Goal: Information Seeking & Learning: Learn about a topic

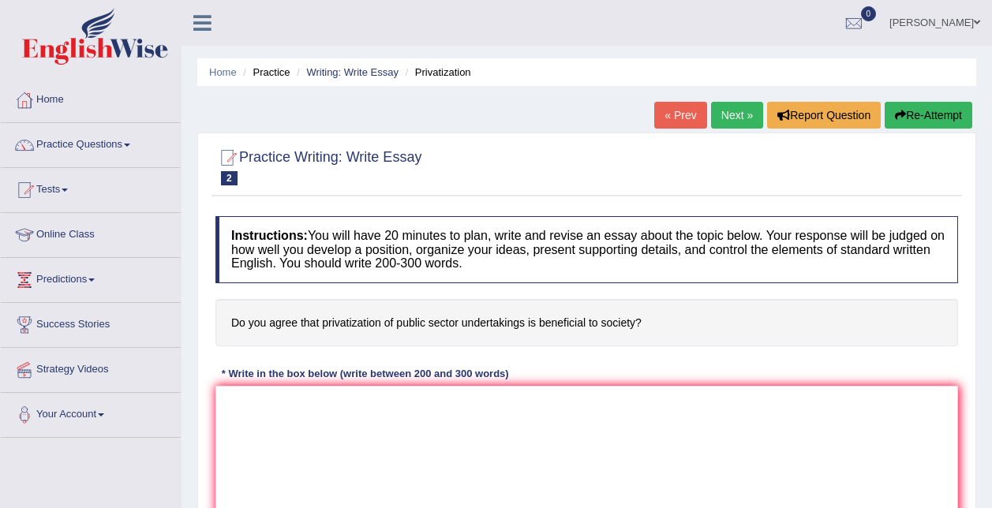
scroll to position [119, 0]
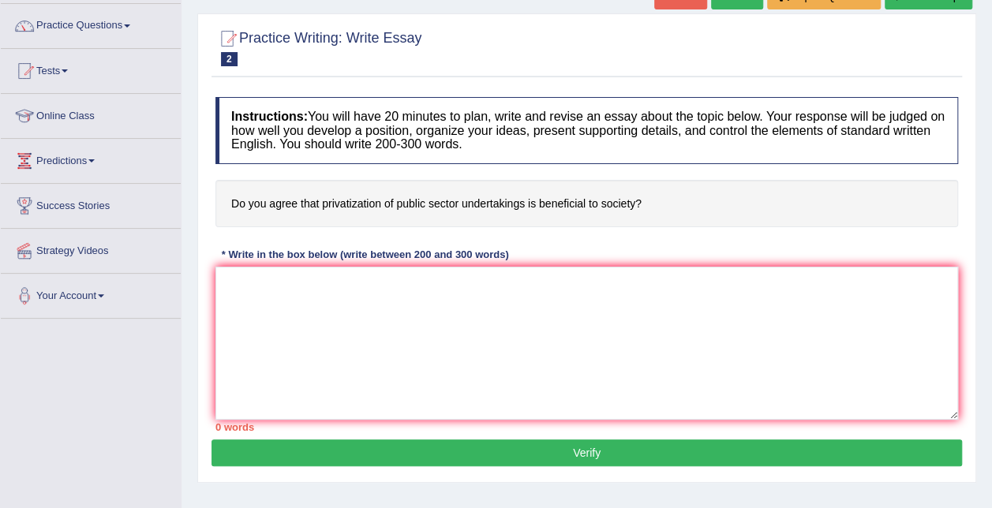
click at [485, 385] on textarea at bounding box center [586, 343] width 743 height 153
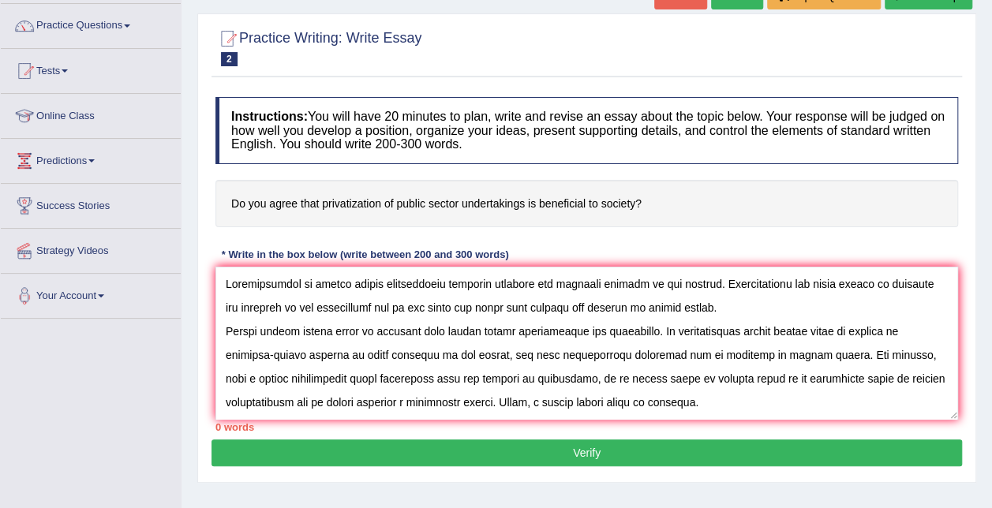
scroll to position [204, 0]
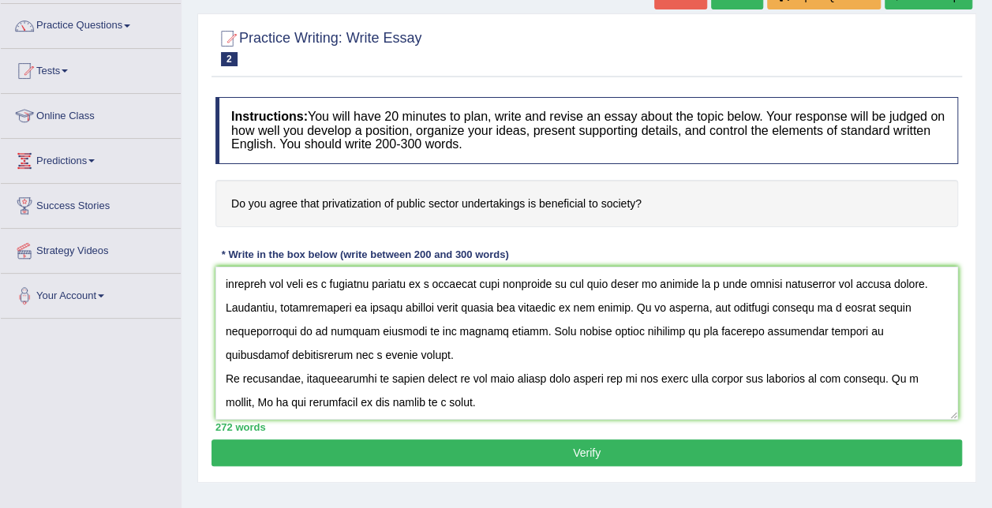
type textarea "Privatization of public sector undertakings provides positive and negative impa…"
click at [546, 458] on button "Verify" at bounding box center [587, 453] width 751 height 27
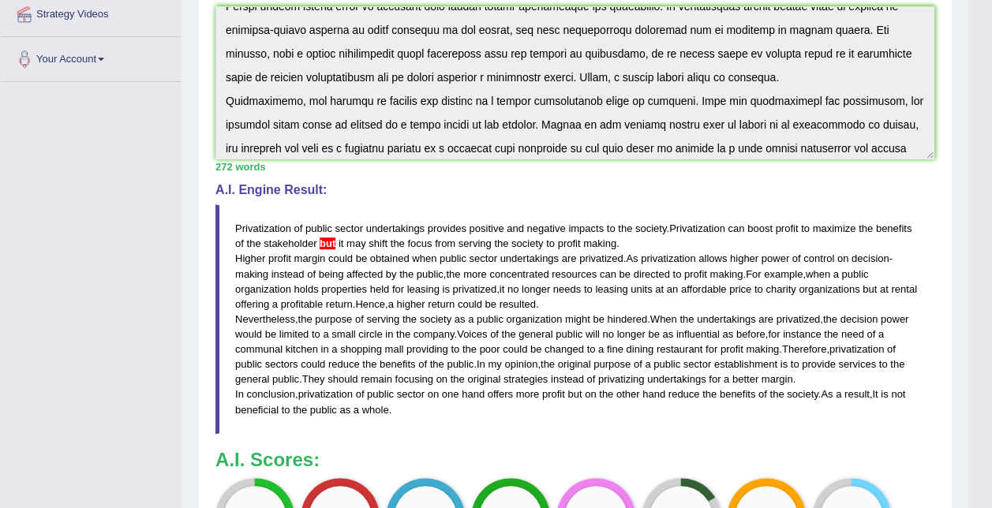
scroll to position [0, 0]
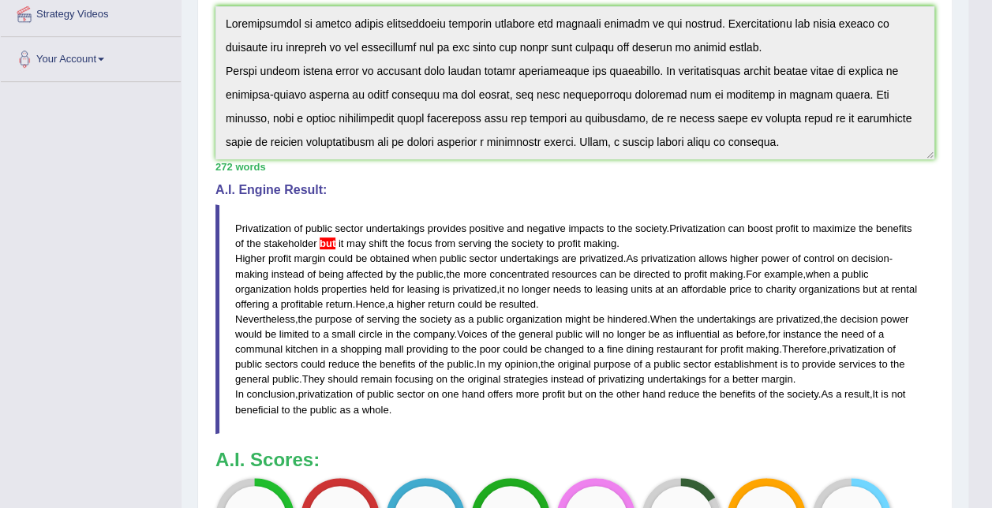
click at [536, 302] on span "resulted" at bounding box center [518, 304] width 36 height 12
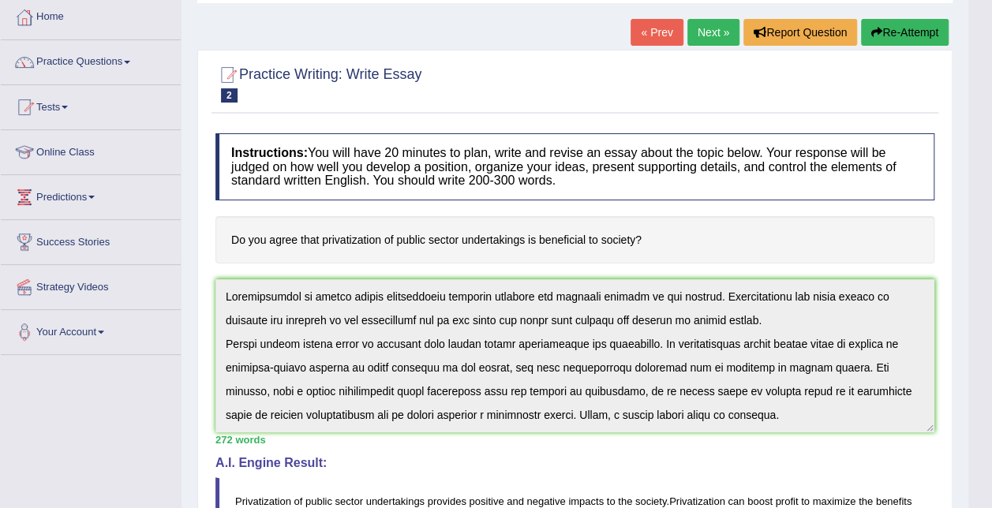
scroll to position [81, 0]
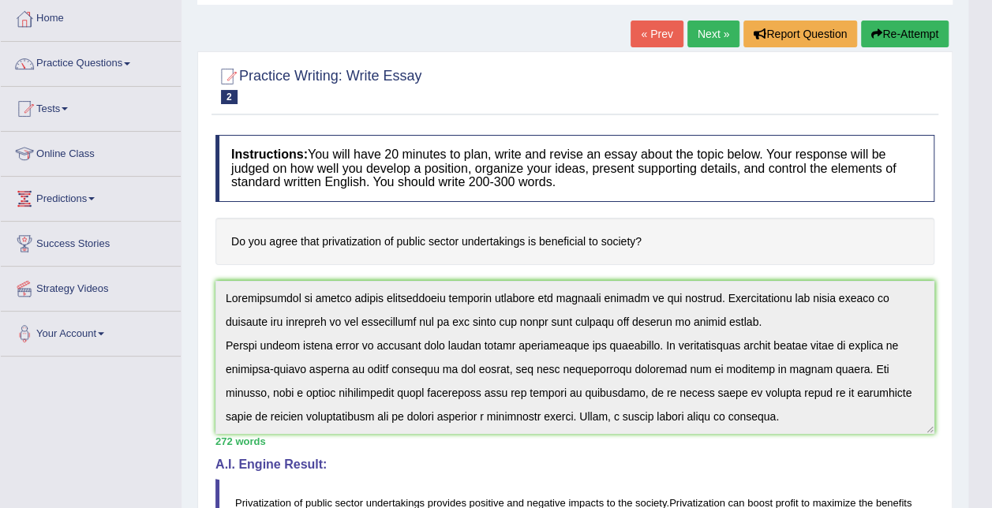
click at [710, 32] on link "Next »" at bounding box center [714, 34] width 52 height 27
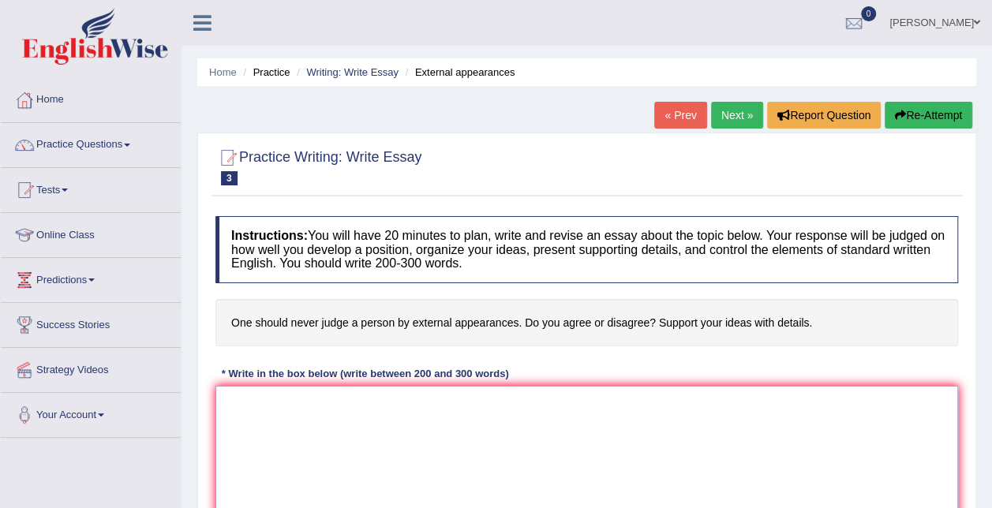
click at [369, 392] on textarea at bounding box center [586, 462] width 743 height 153
paste textarea "In the 21st century, state of the art technologies allow key opinion leaders to…"
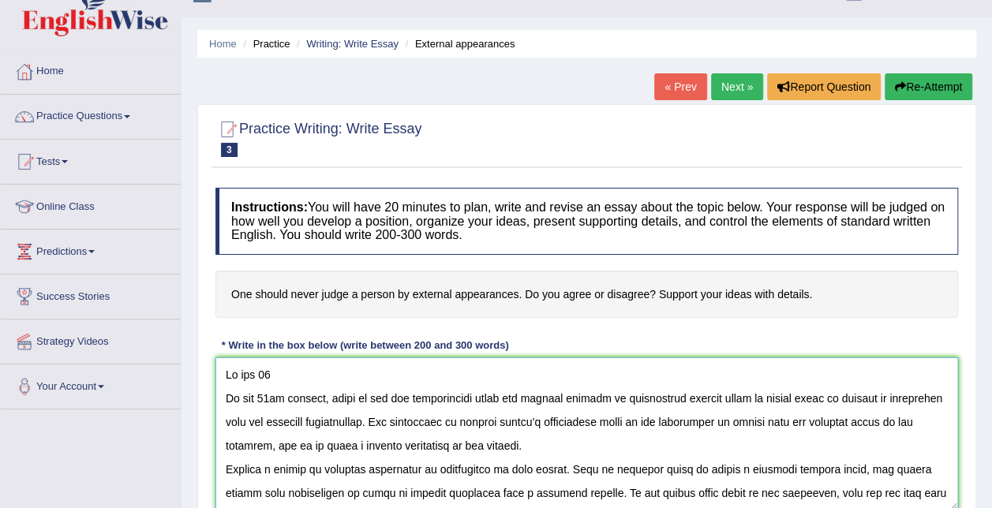
drag, startPoint x: 266, startPoint y: 374, endPoint x: 191, endPoint y: 366, distance: 75.4
click at [191, 366] on div "Home Practice Writing: Write Essay External appearances « Prev Next » Report Qu…" at bounding box center [587, 366] width 811 height 789
paste textarea "In the 21"
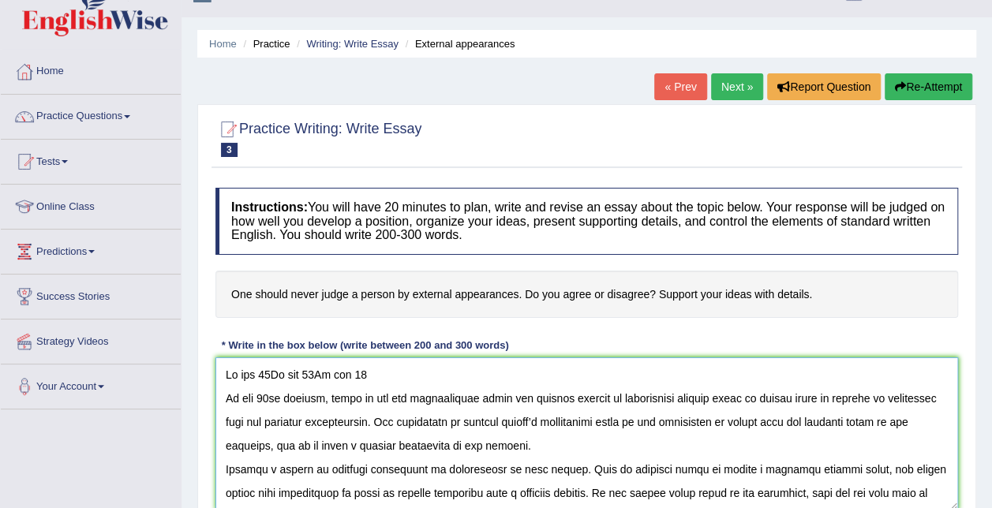
paste textarea "In the 21"
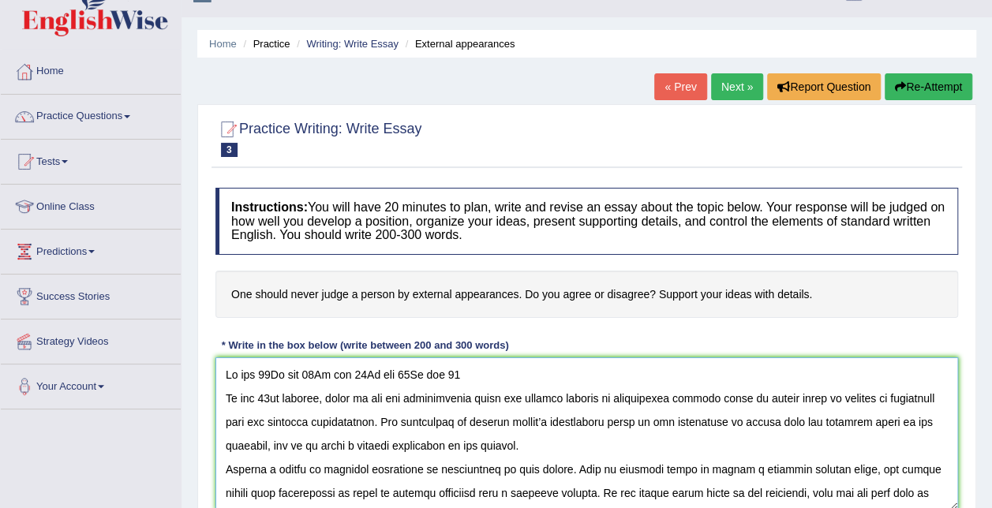
paste textarea "In the 21"
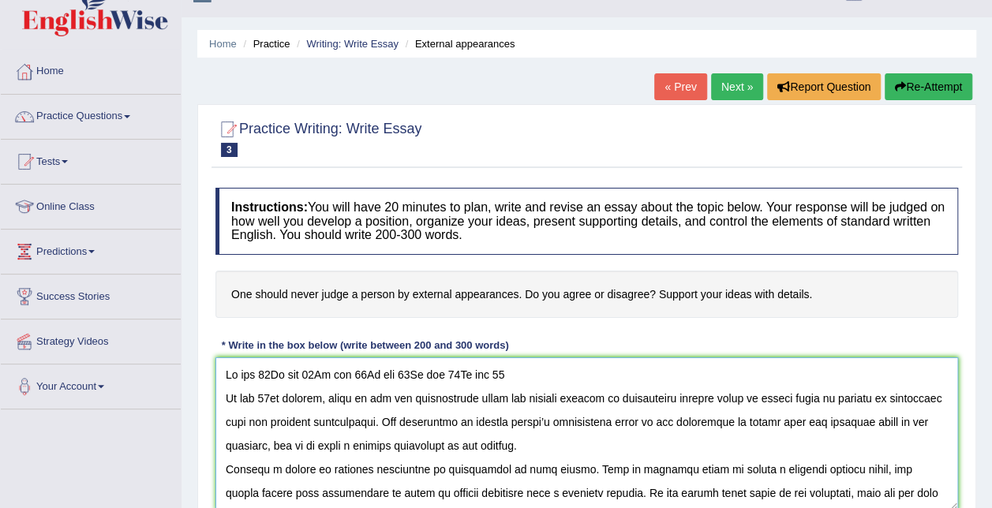
paste textarea "In the 21"
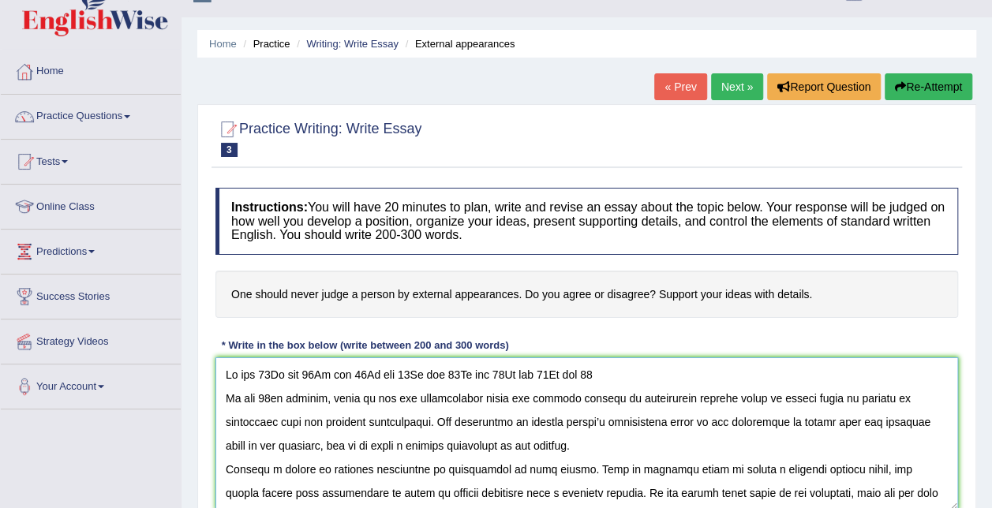
paste textarea "In the 21"
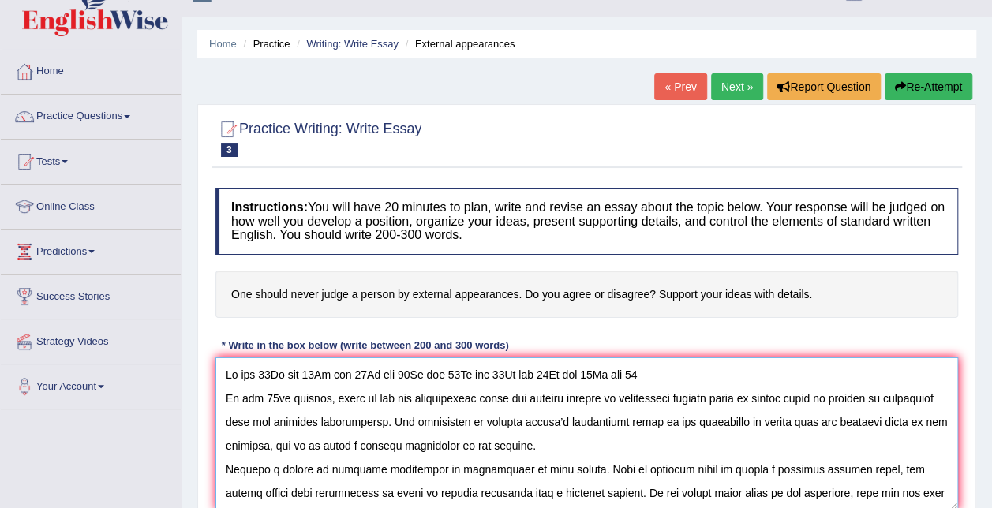
paste textarea "In the 21"
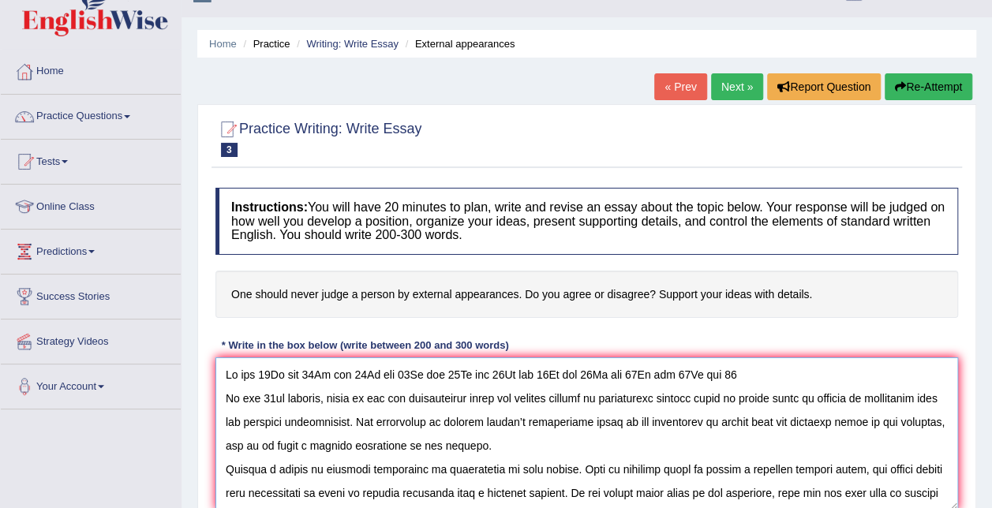
paste textarea "In the 21"
paste
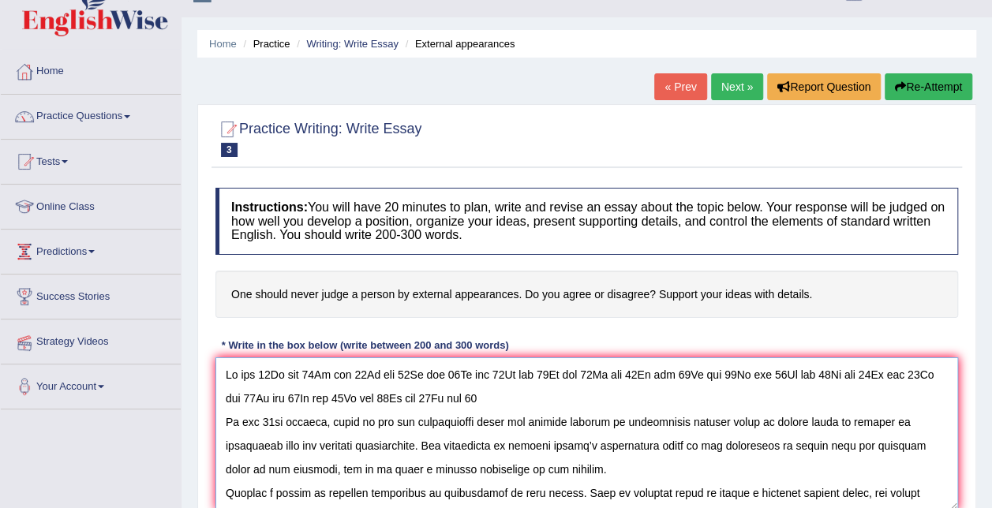
drag, startPoint x: 429, startPoint y: 395, endPoint x: 81, endPoint y: 257, distance: 374.2
click at [81, 257] on div "Toggle navigation Home Practice Questions Speaking Practice Read Aloud Repeat S…" at bounding box center [496, 382] width 992 height 821
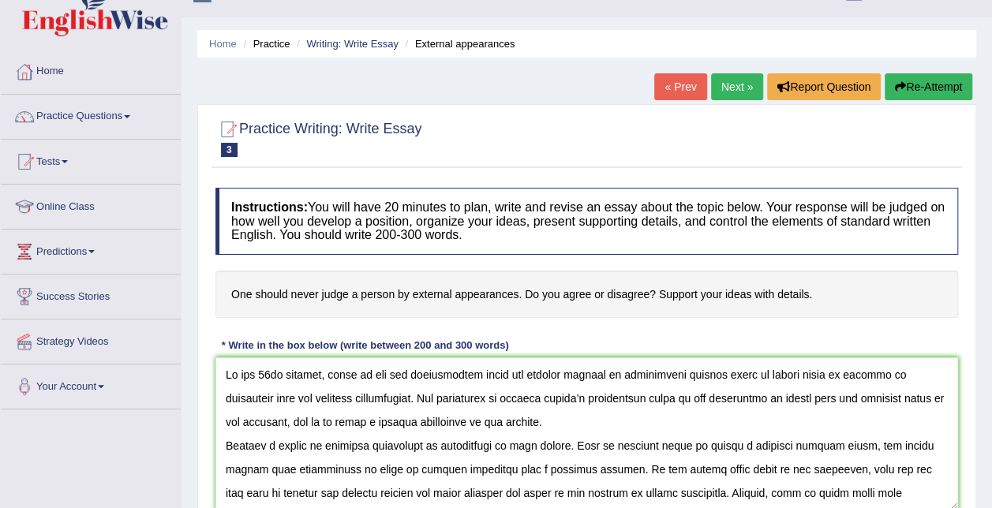
click at [530, 150] on div at bounding box center [586, 138] width 743 height 48
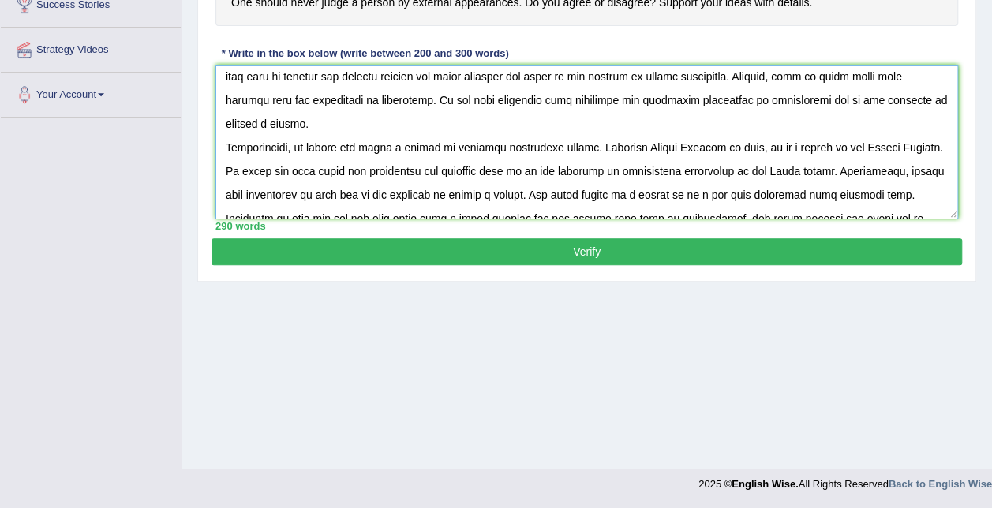
scroll to position [237, 0]
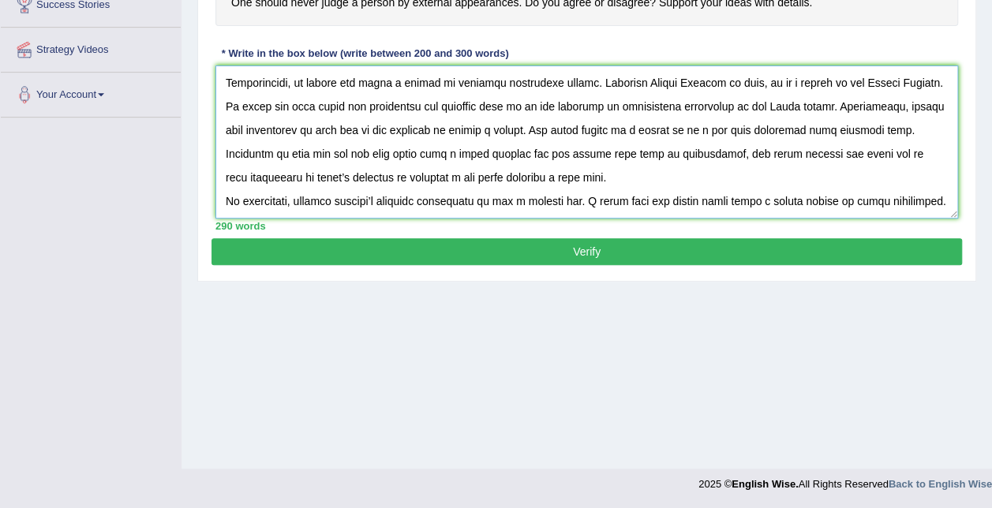
click at [530, 152] on textarea at bounding box center [586, 142] width 743 height 153
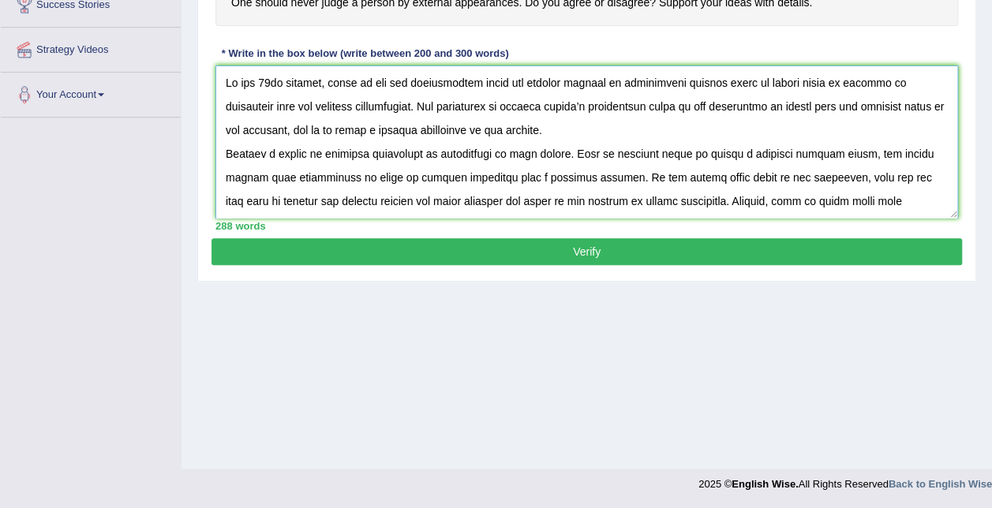
scroll to position [213, 0]
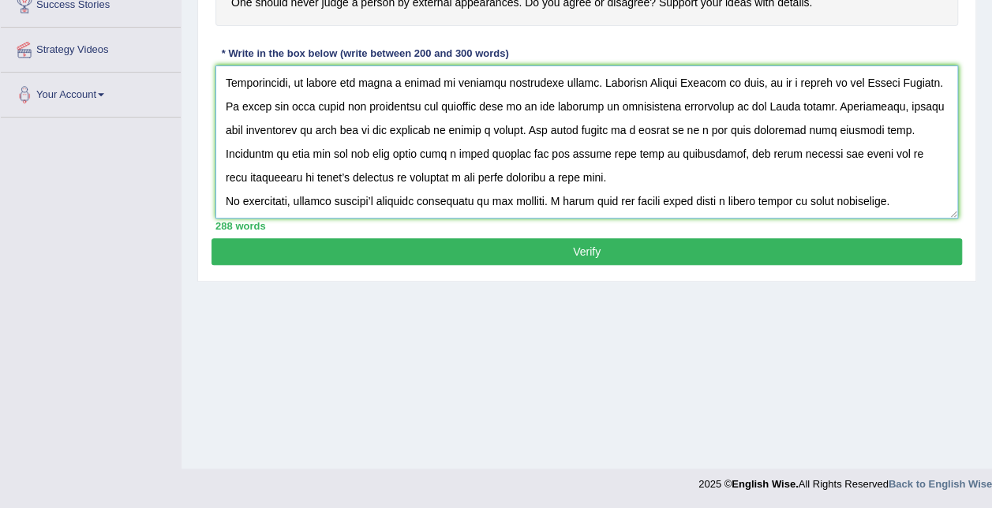
type textarea "In the 21st century, state of the art technologies allow key opinion leaders to…"
click at [674, 254] on button "Verify" at bounding box center [587, 251] width 751 height 27
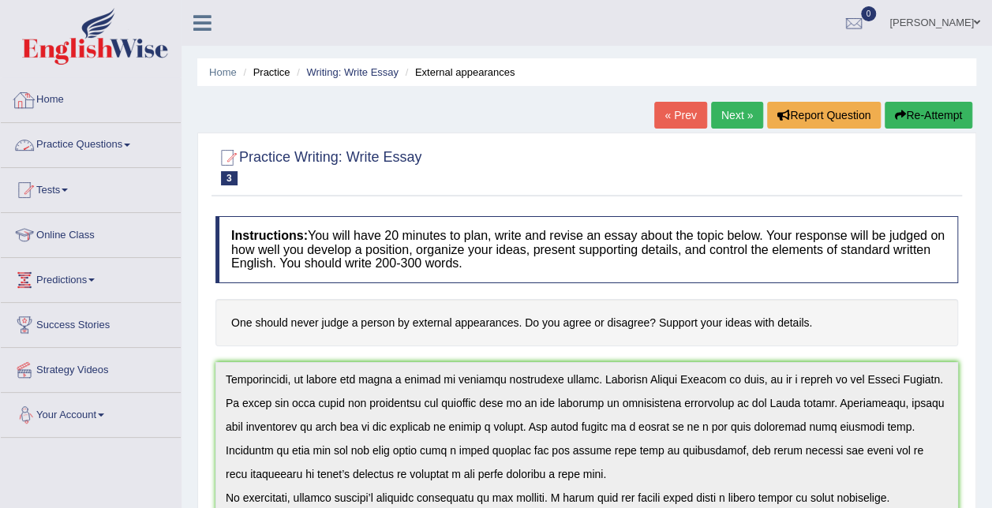
click at [99, 145] on link "Practice Questions" at bounding box center [91, 142] width 180 height 39
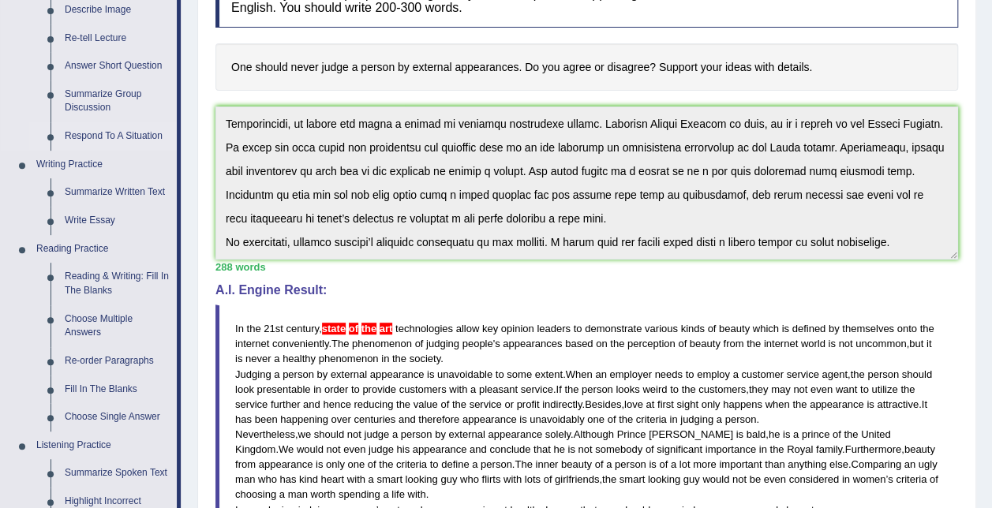
scroll to position [245, 0]
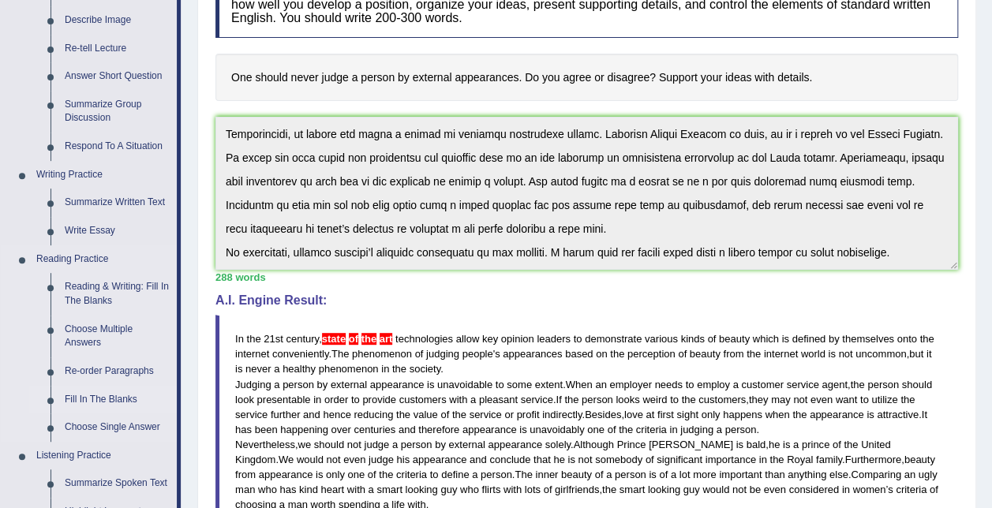
click at [114, 403] on link "Fill In The Blanks" at bounding box center [117, 400] width 119 height 28
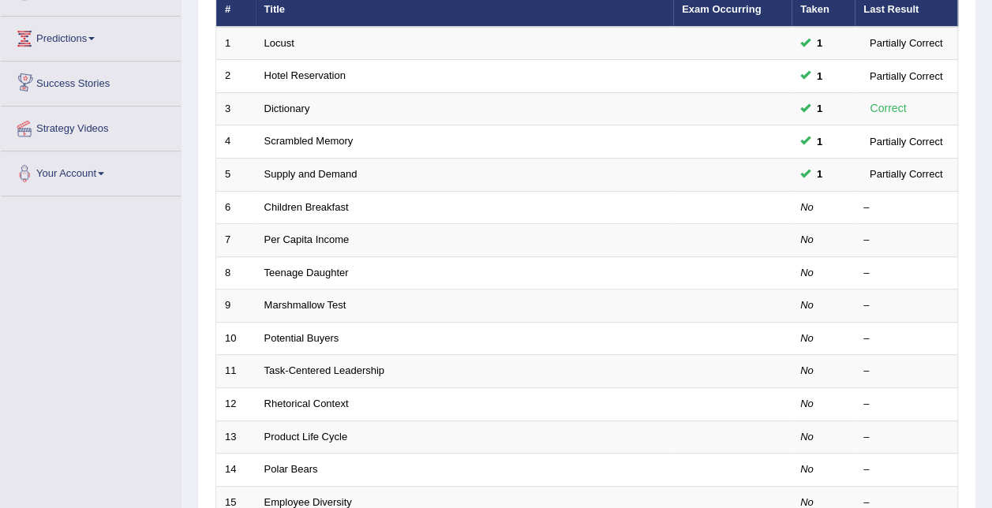
scroll to position [242, 0]
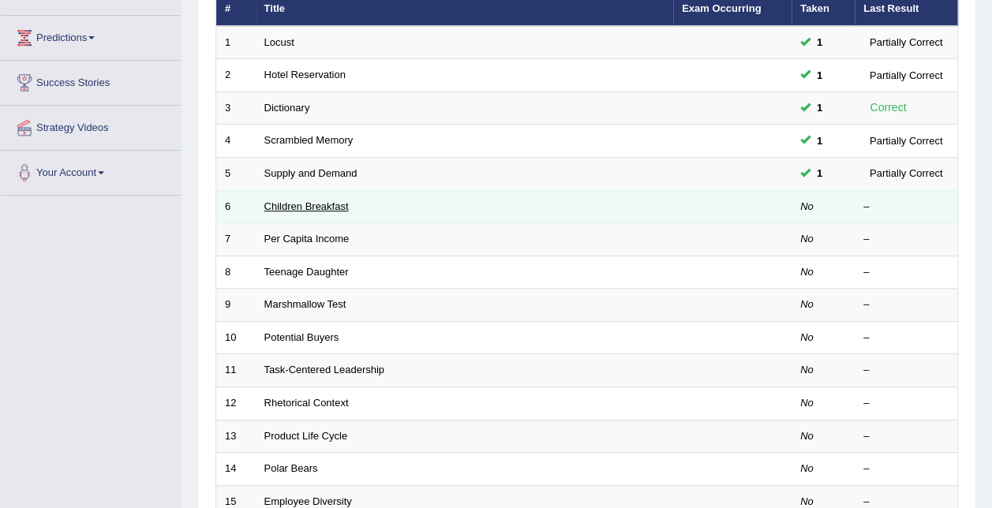
click at [287, 200] on link "Children Breakfast" at bounding box center [306, 206] width 84 height 12
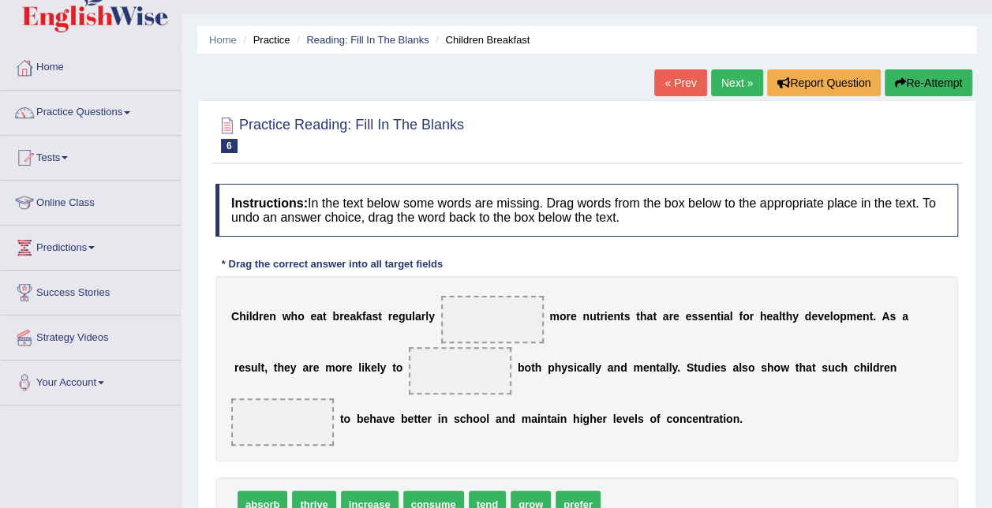
scroll to position [32, 0]
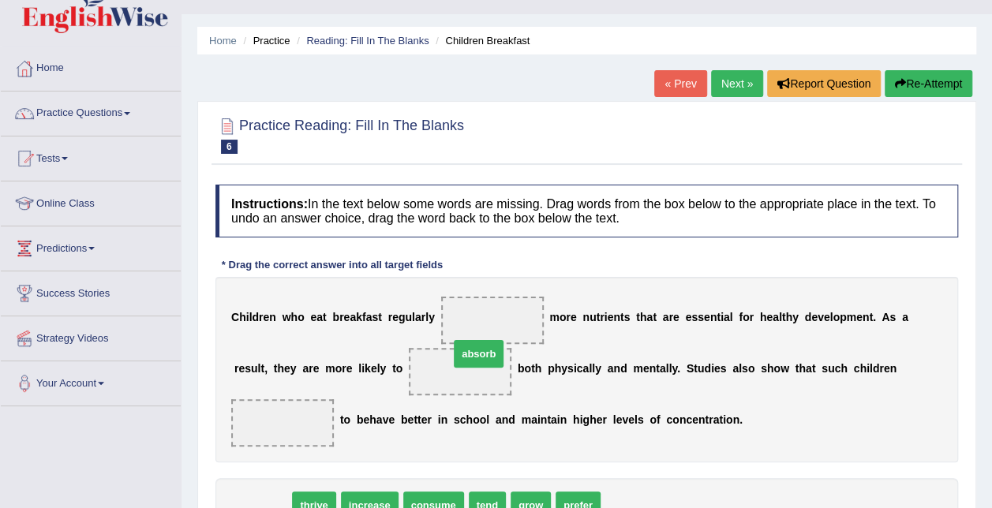
drag, startPoint x: 259, startPoint y: 474, endPoint x: 475, endPoint y: 322, distance: 264.1
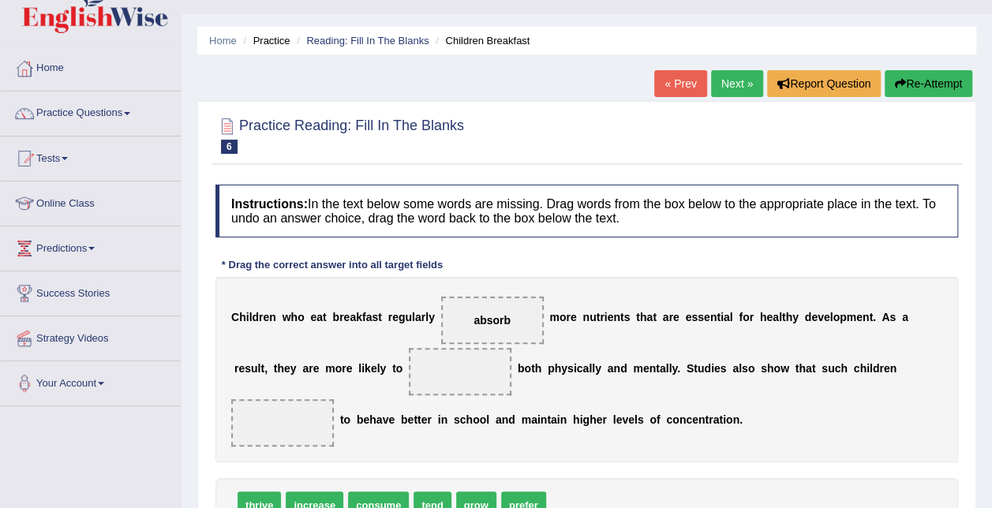
click at [466, 492] on span "grow" at bounding box center [476, 506] width 40 height 28
drag, startPoint x: 473, startPoint y: 474, endPoint x: 349, endPoint y: 357, distance: 170.3
click at [249, 492] on span "thrive" at bounding box center [259, 506] width 43 height 28
drag, startPoint x: 422, startPoint y: 475, endPoint x: 854, endPoint y: 365, distance: 446.5
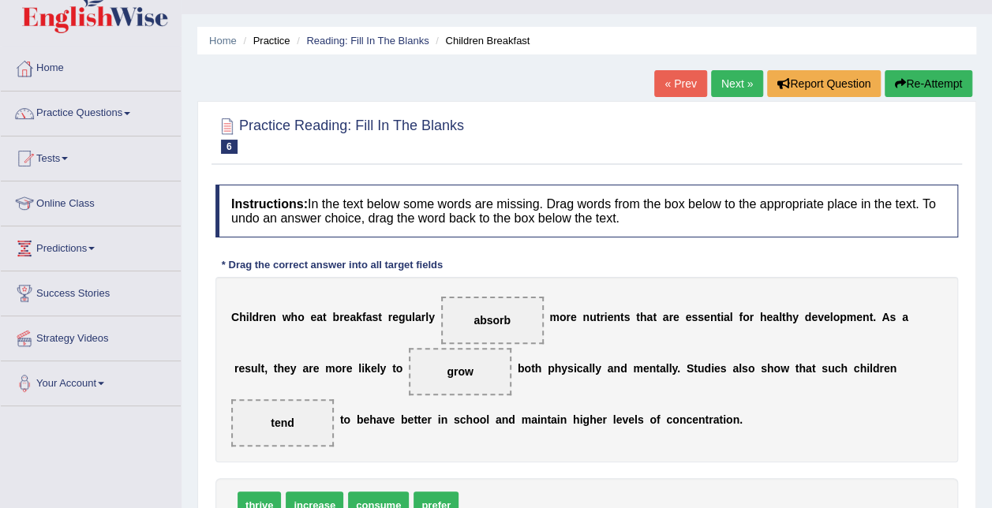
scroll to position [107, 0]
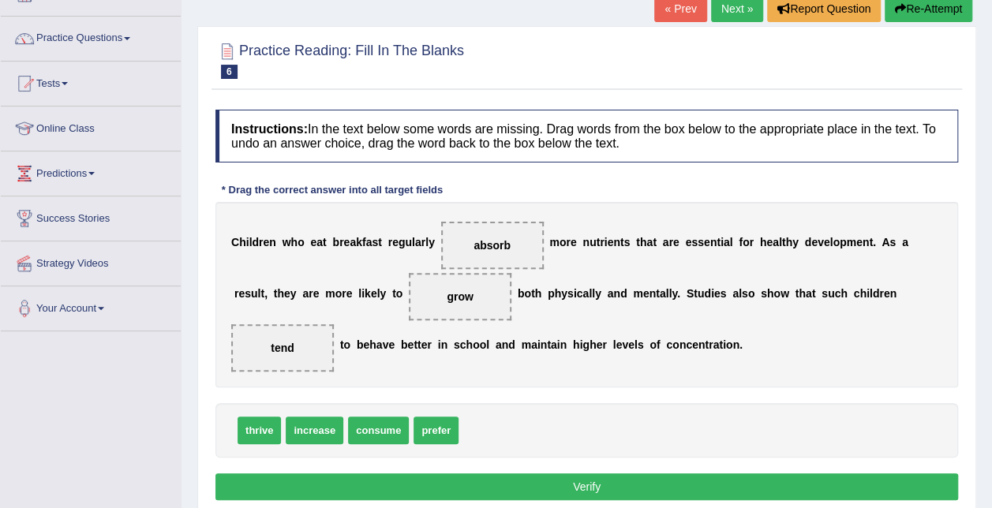
click at [575, 474] on button "Verify" at bounding box center [586, 487] width 743 height 27
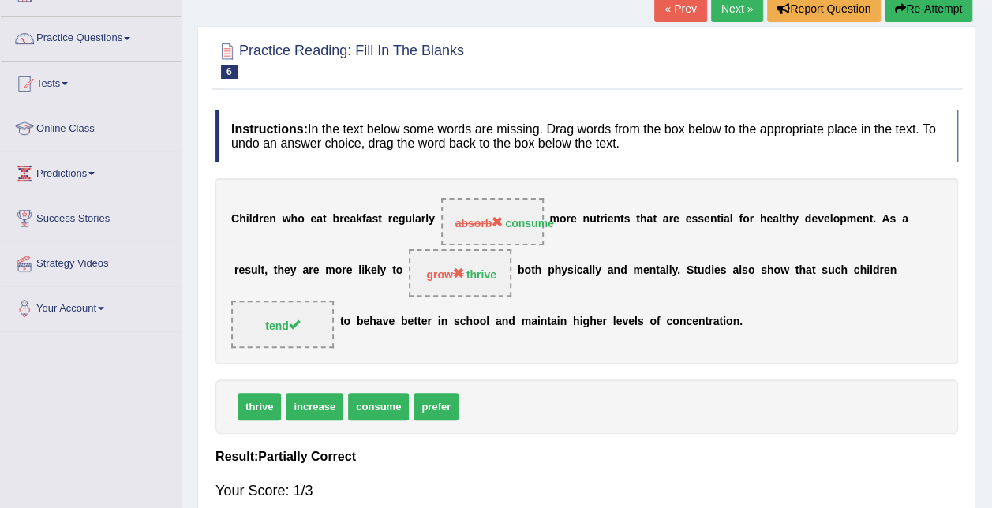
click at [734, 21] on link "Next »" at bounding box center [737, 8] width 52 height 27
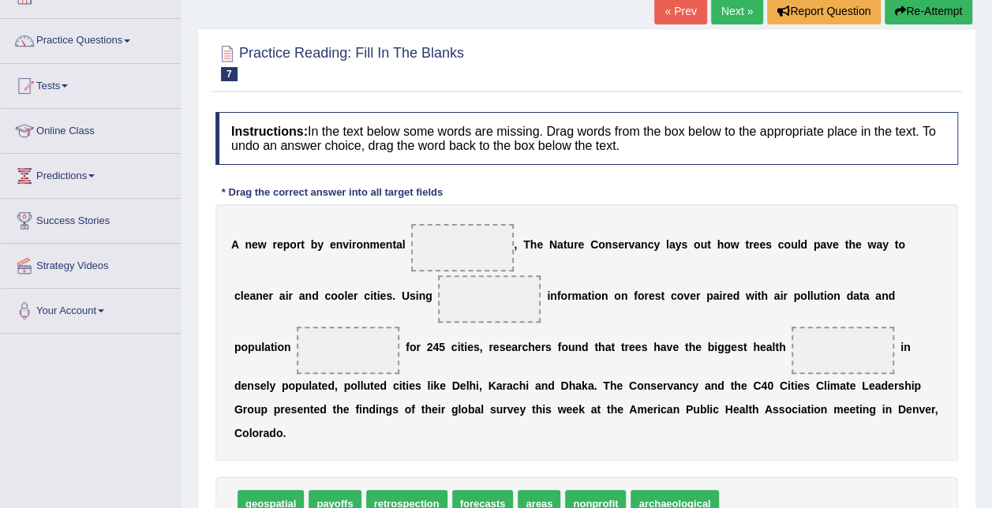
scroll to position [103, 0]
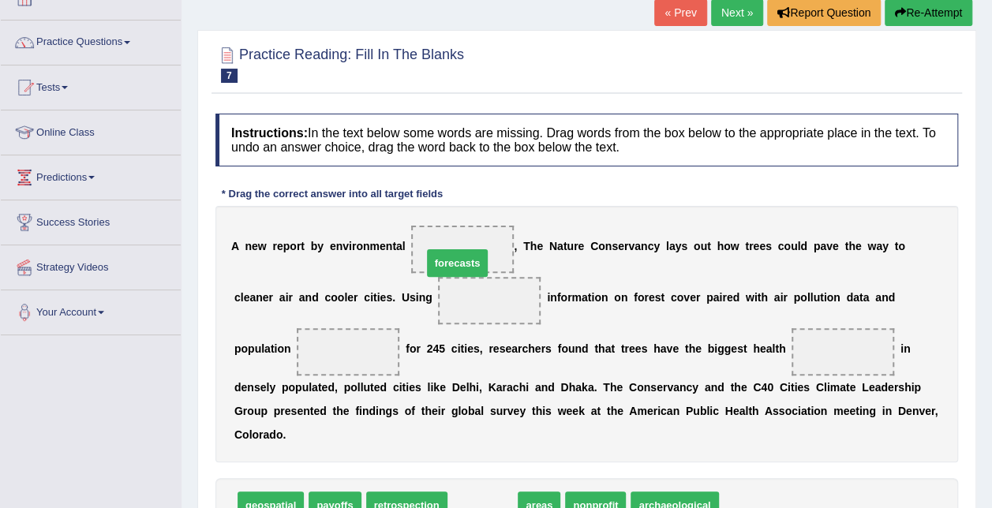
drag, startPoint x: 486, startPoint y: 477, endPoint x: 458, endPoint y: 237, distance: 241.6
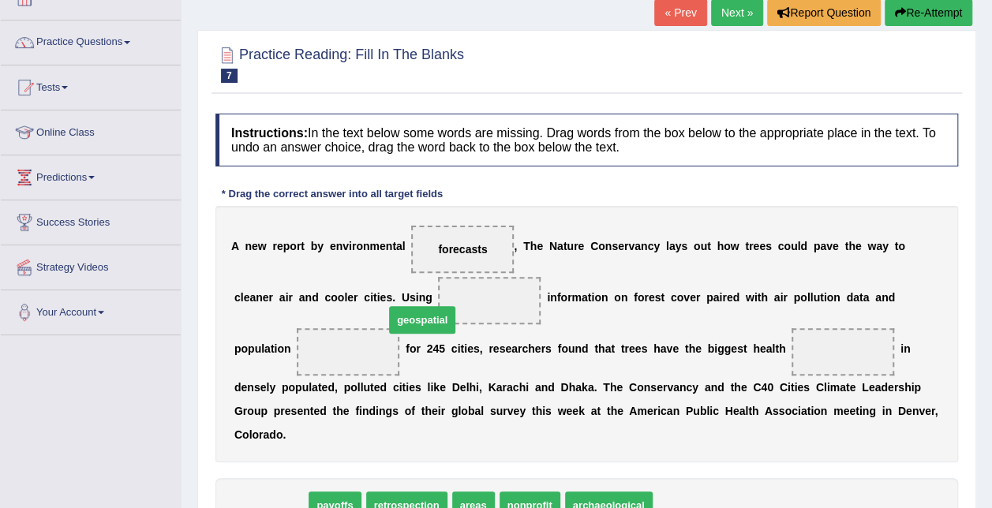
drag, startPoint x: 272, startPoint y: 486, endPoint x: 422, endPoint y: 302, distance: 238.4
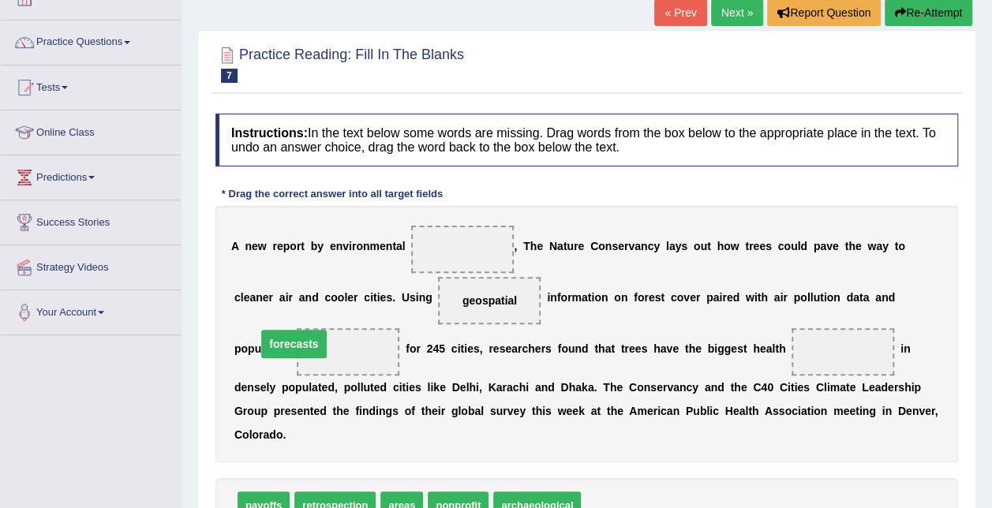
drag, startPoint x: 467, startPoint y: 248, endPoint x: 296, endPoint y: 344, distance: 196.5
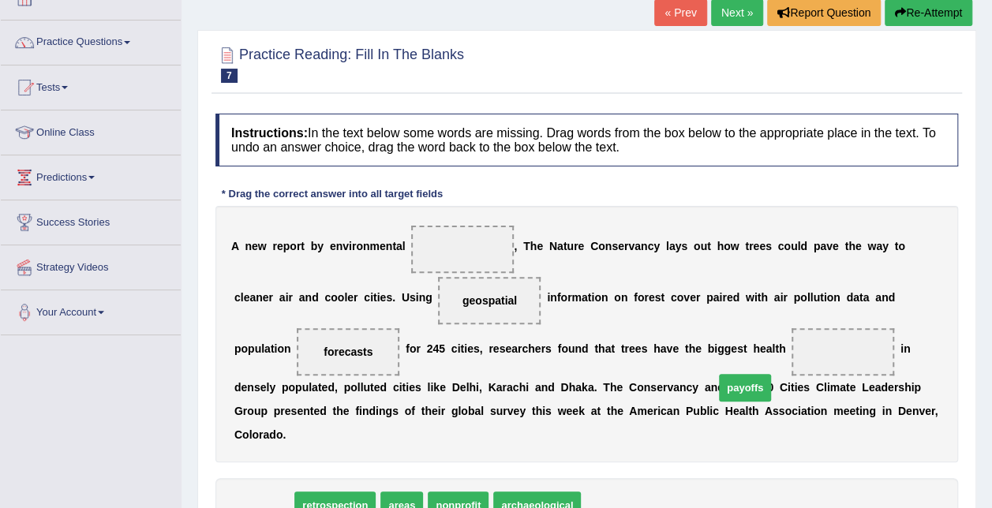
drag, startPoint x: 259, startPoint y: 483, endPoint x: 740, endPoint y: 365, distance: 495.7
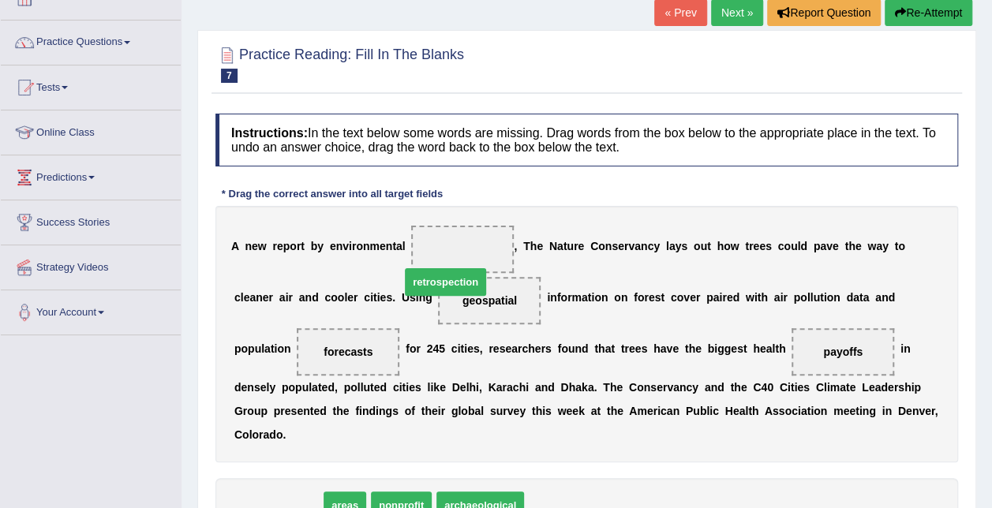
drag, startPoint x: 277, startPoint y: 481, endPoint x: 444, endPoint y: 258, distance: 279.1
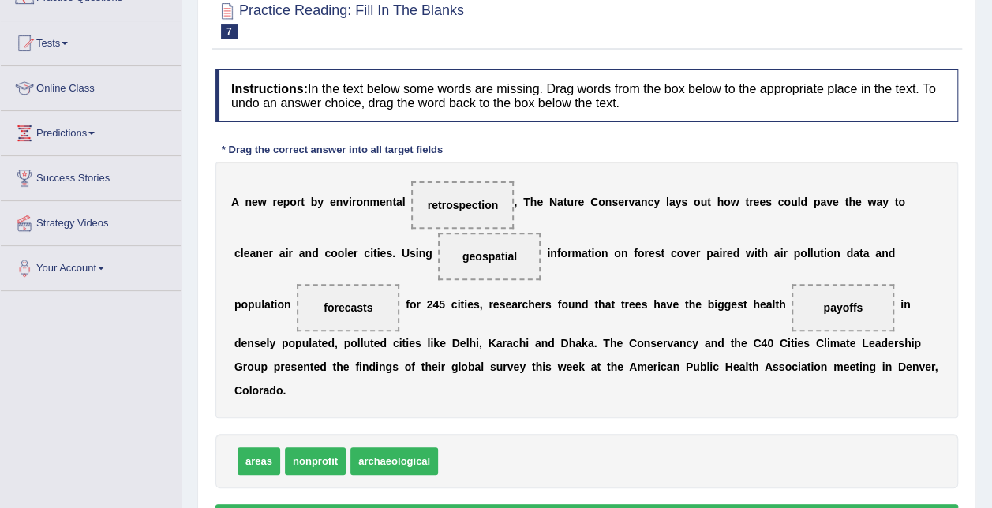
scroll to position [152, 0]
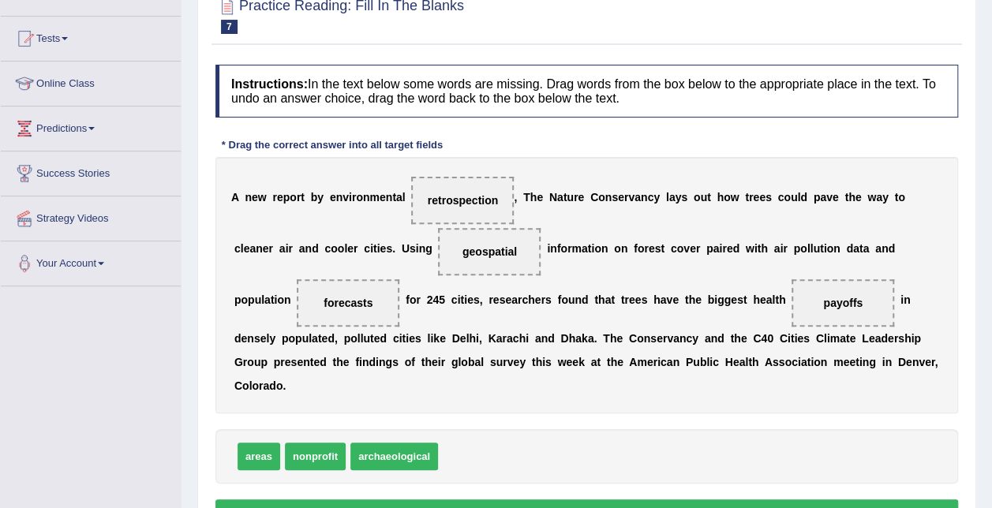
click at [590, 500] on button "Verify" at bounding box center [586, 513] width 743 height 27
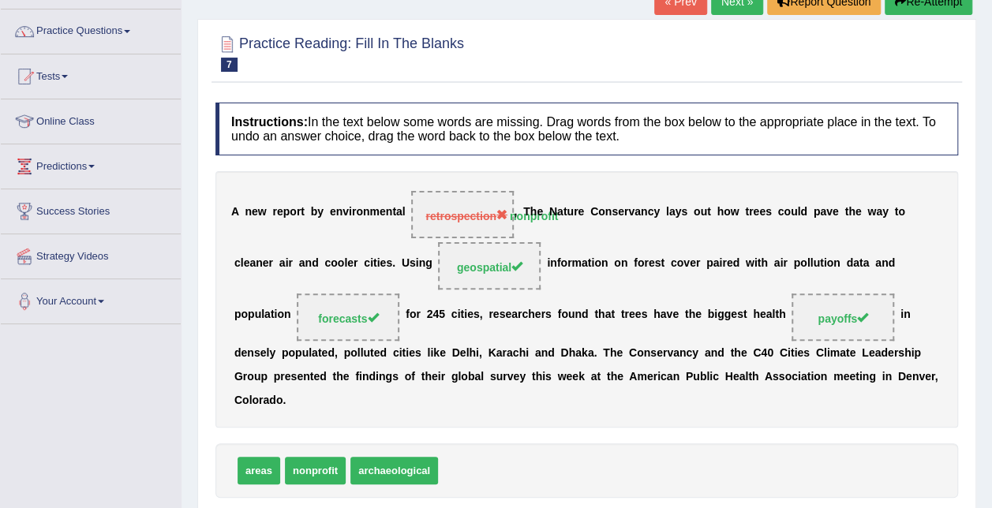
scroll to position [112, 0]
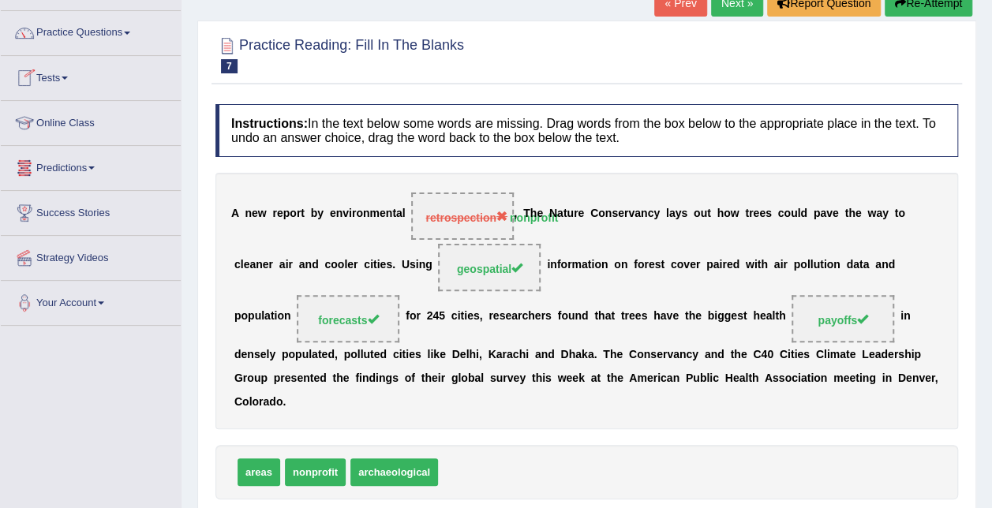
click at [747, 9] on link "Next »" at bounding box center [737, 3] width 52 height 27
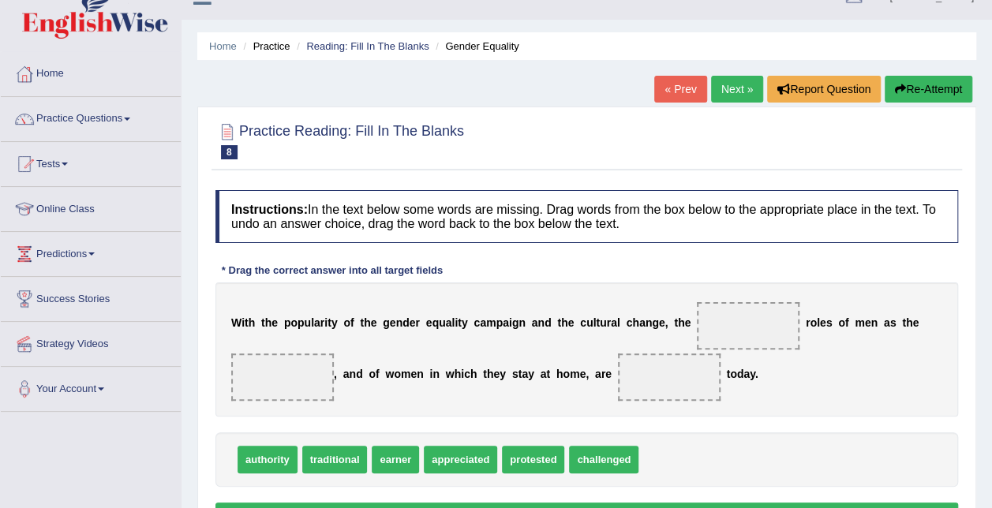
scroll to position [25, 0]
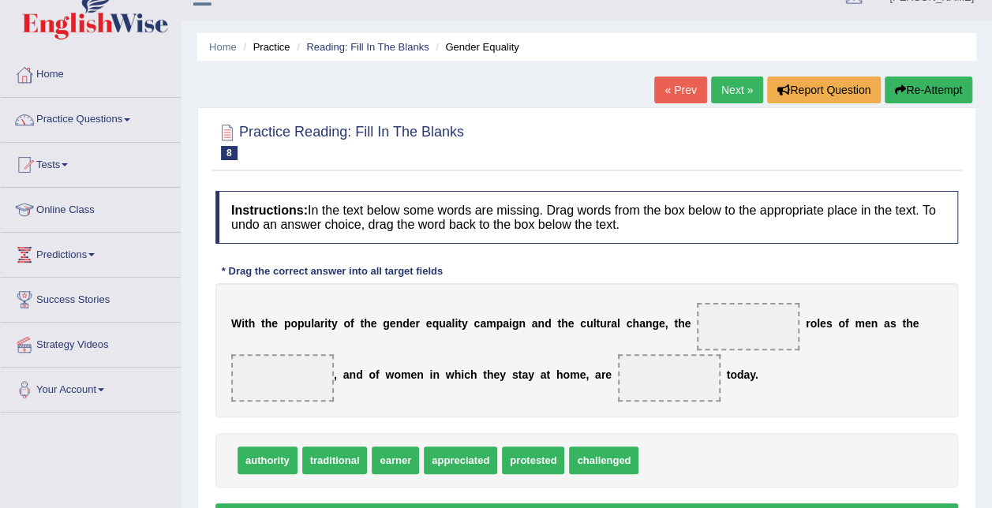
click at [554, 332] on div "W i t h t h e p o p u l a r i t y o f t h e g e n d e r e q u a l i t y c a m p…" at bounding box center [586, 350] width 743 height 134
drag, startPoint x: 317, startPoint y: 454, endPoint x: 698, endPoint y: 323, distance: 403.1
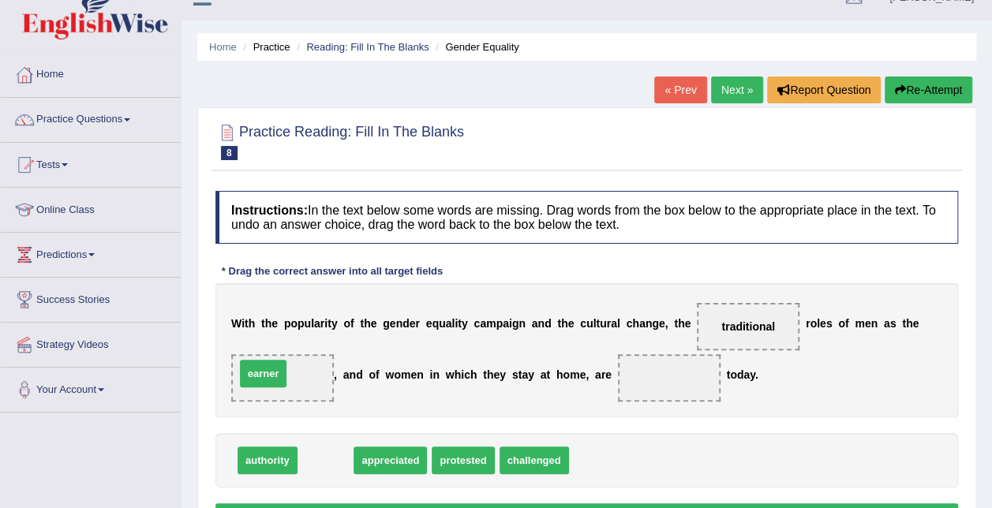
drag, startPoint x: 317, startPoint y: 464, endPoint x: 255, endPoint y: 378, distance: 105.8
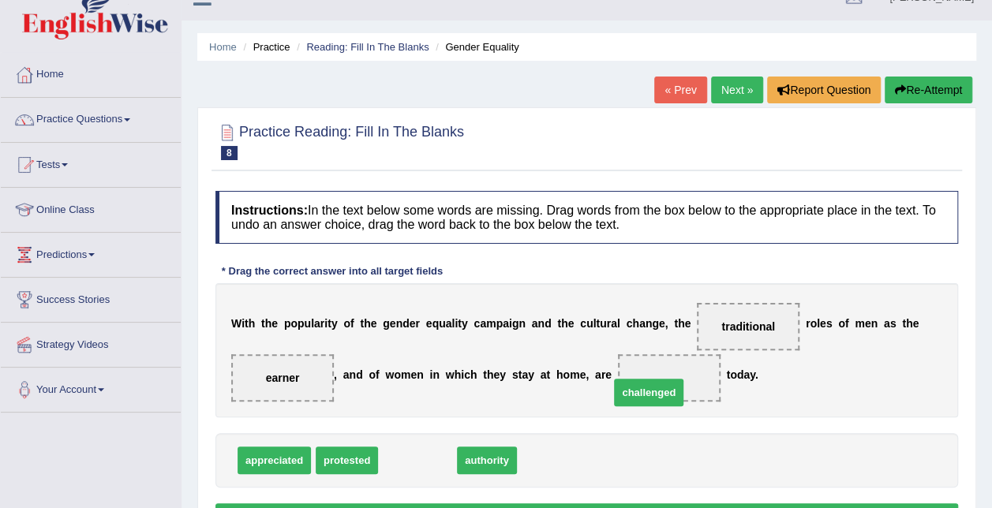
drag, startPoint x: 400, startPoint y: 458, endPoint x: 631, endPoint y: 390, distance: 241.0
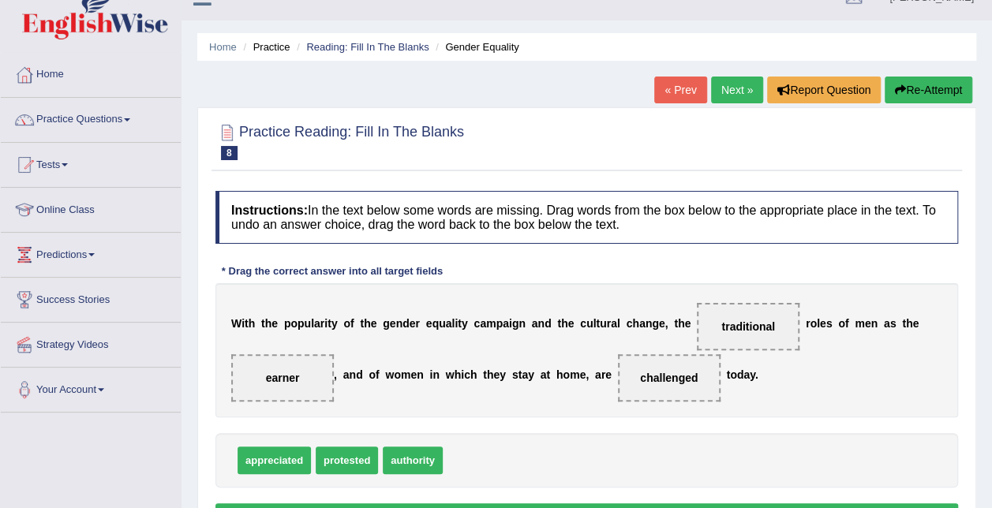
click at [650, 504] on button "Verify" at bounding box center [586, 517] width 743 height 27
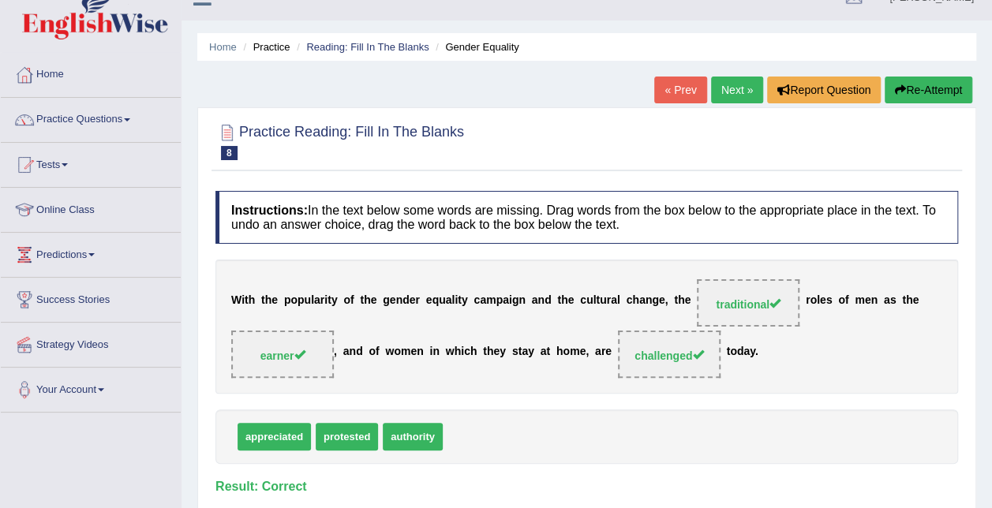
click at [726, 88] on link "Next »" at bounding box center [737, 90] width 52 height 27
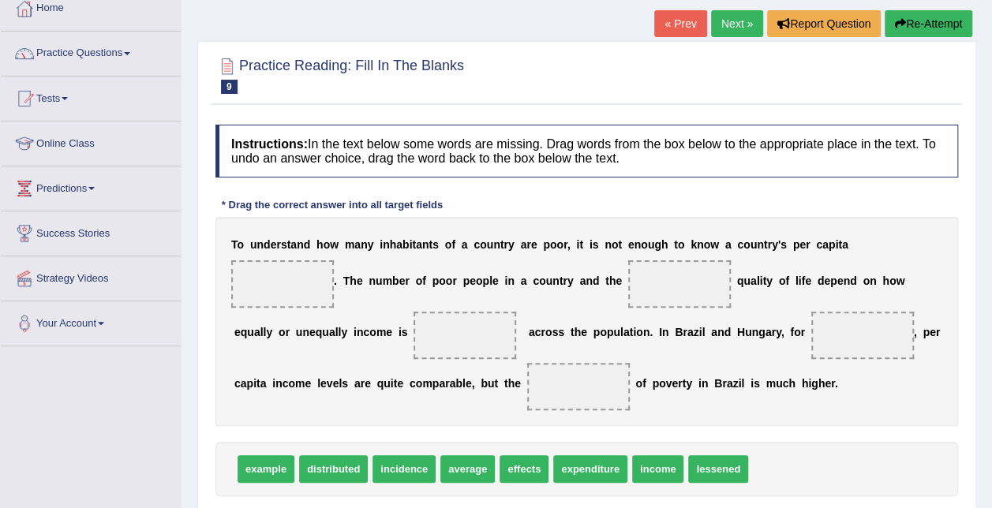
scroll to position [92, 0]
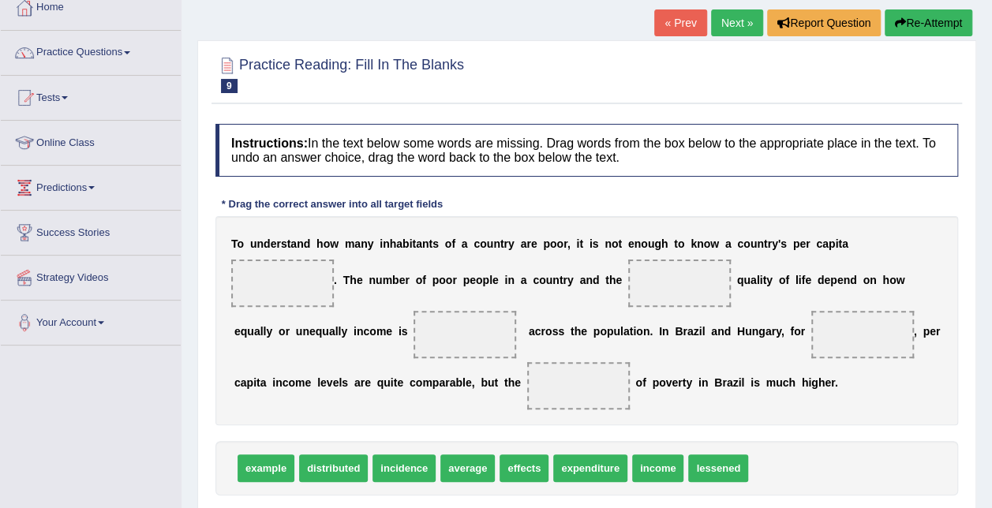
click at [576, 482] on span "expenditure" at bounding box center [590, 469] width 74 height 28
drag, startPoint x: 633, startPoint y: 496, endPoint x: 841, endPoint y: 260, distance: 314.3
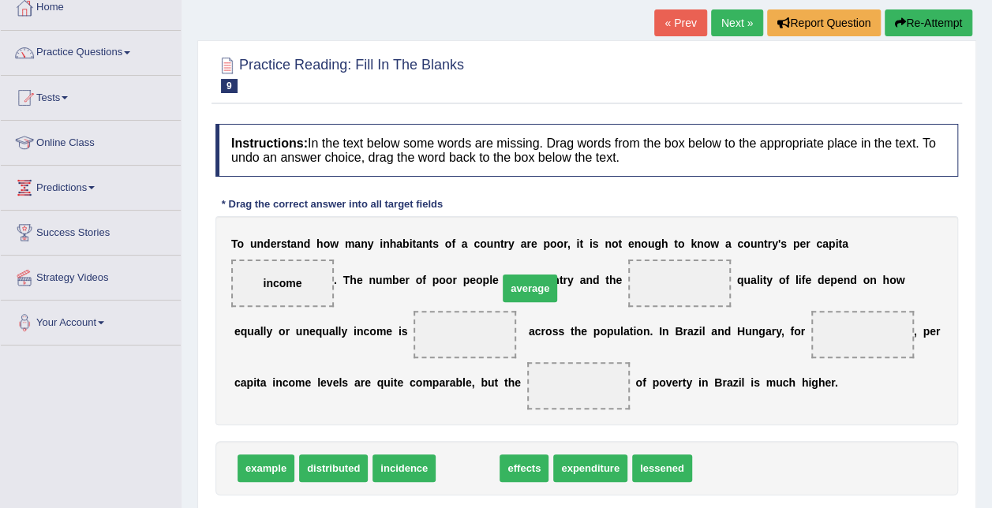
drag, startPoint x: 463, startPoint y: 497, endPoint x: 527, endPoint y: 319, distance: 189.8
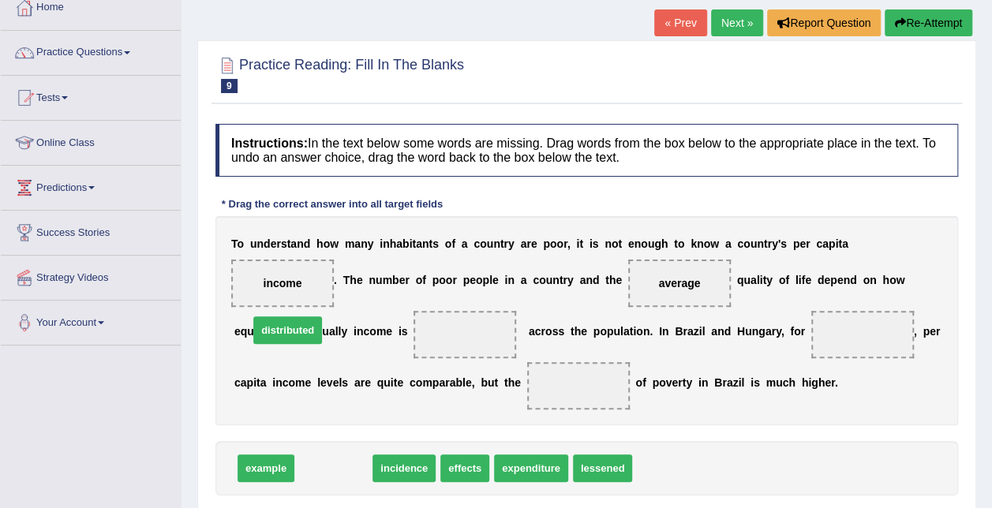
drag, startPoint x: 351, startPoint y: 497, endPoint x: 305, endPoint y: 359, distance: 145.5
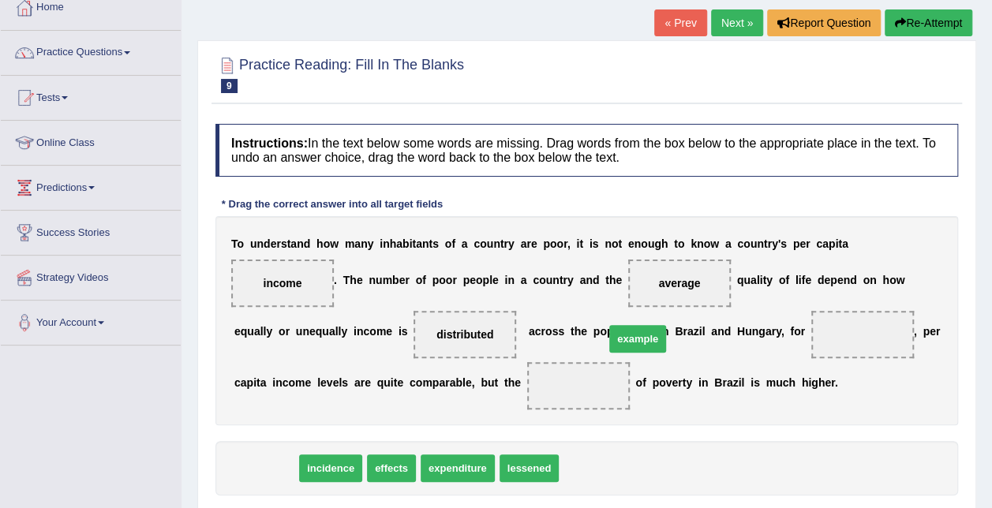
drag, startPoint x: 269, startPoint y: 496, endPoint x: 641, endPoint y: 367, distance: 393.4
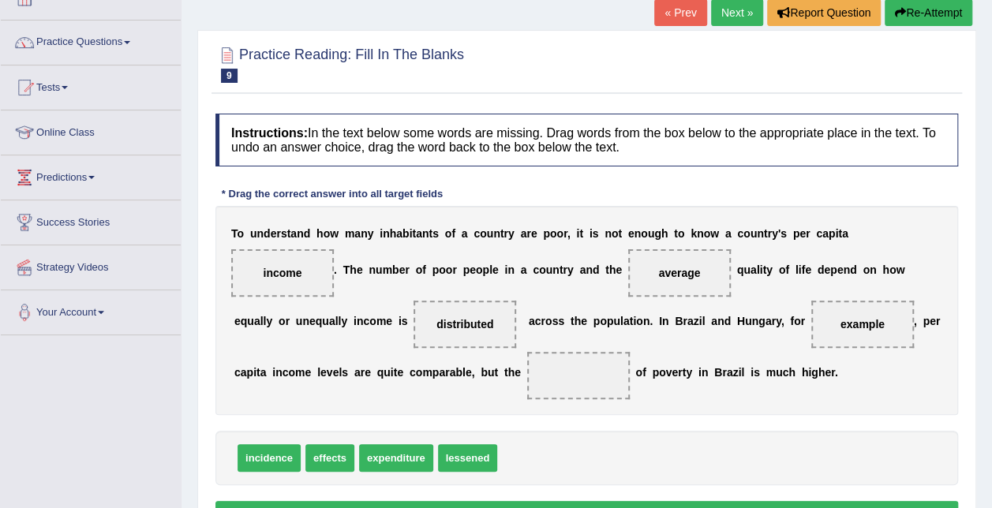
scroll to position [103, 0]
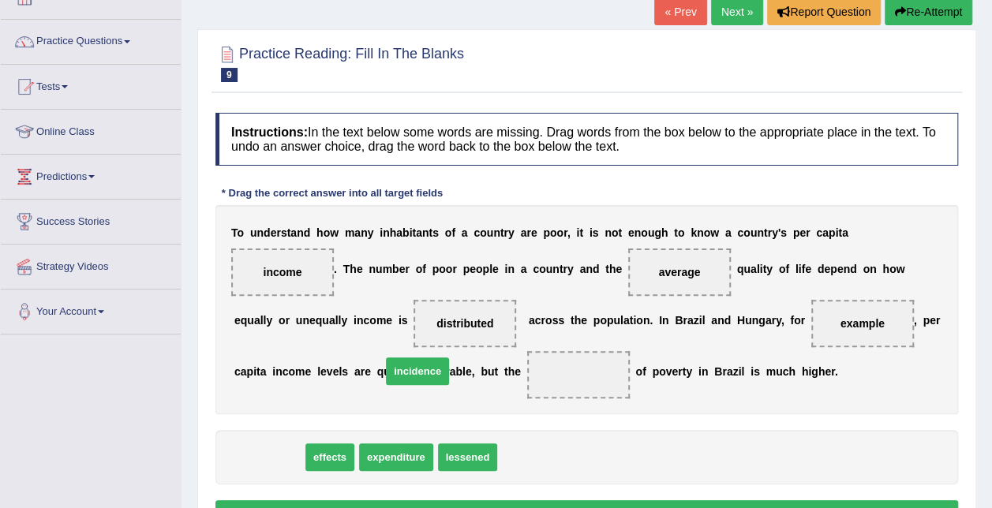
drag, startPoint x: 257, startPoint y: 486, endPoint x: 406, endPoint y: 399, distance: 171.9
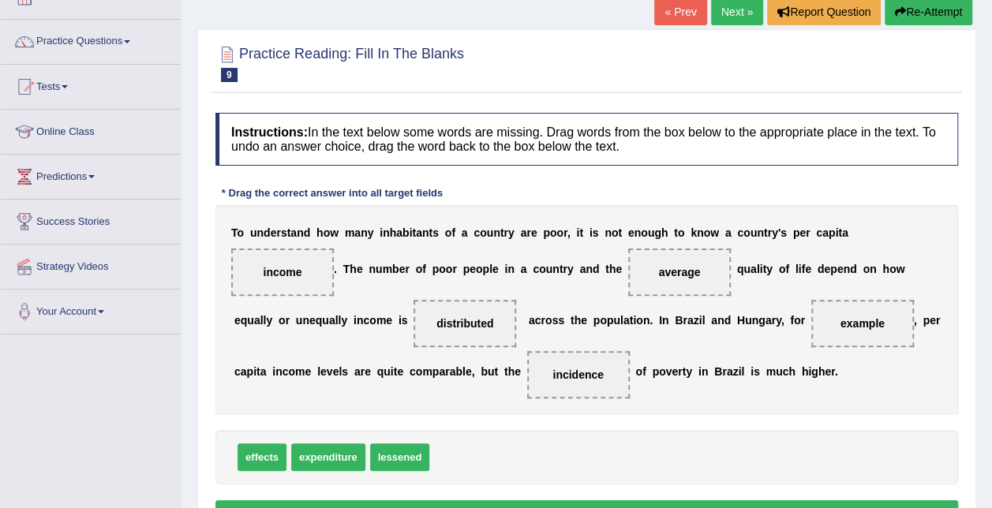
scroll to position [203, 0]
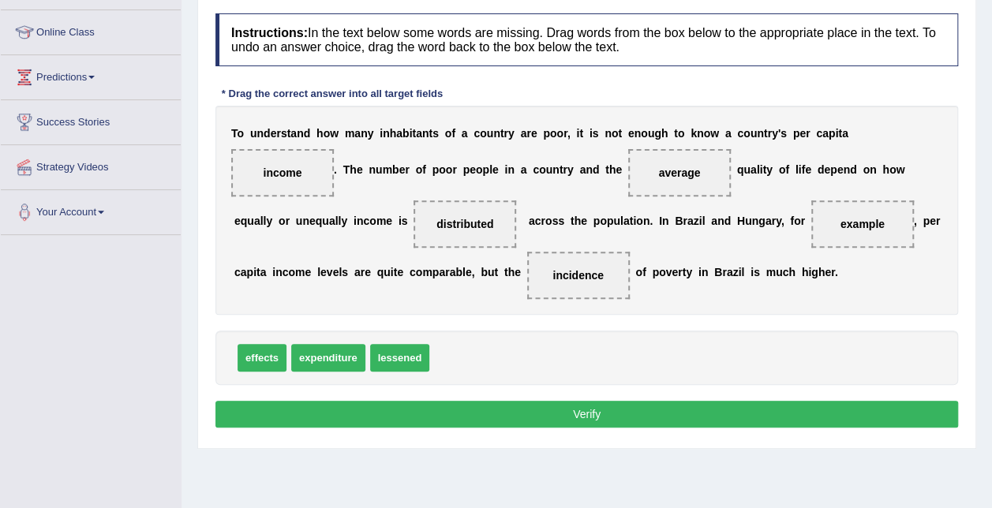
click at [571, 428] on button "Verify" at bounding box center [586, 414] width 743 height 27
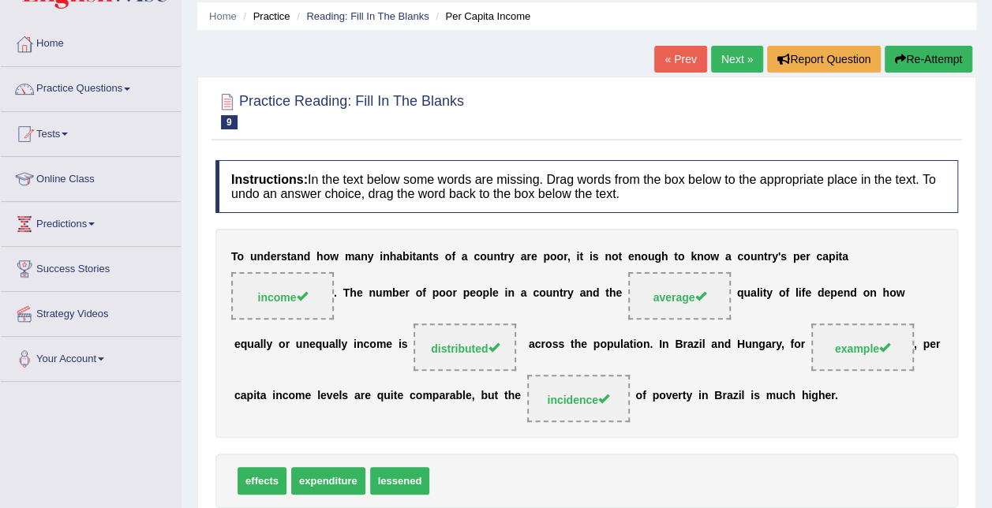
scroll to position [54, 0]
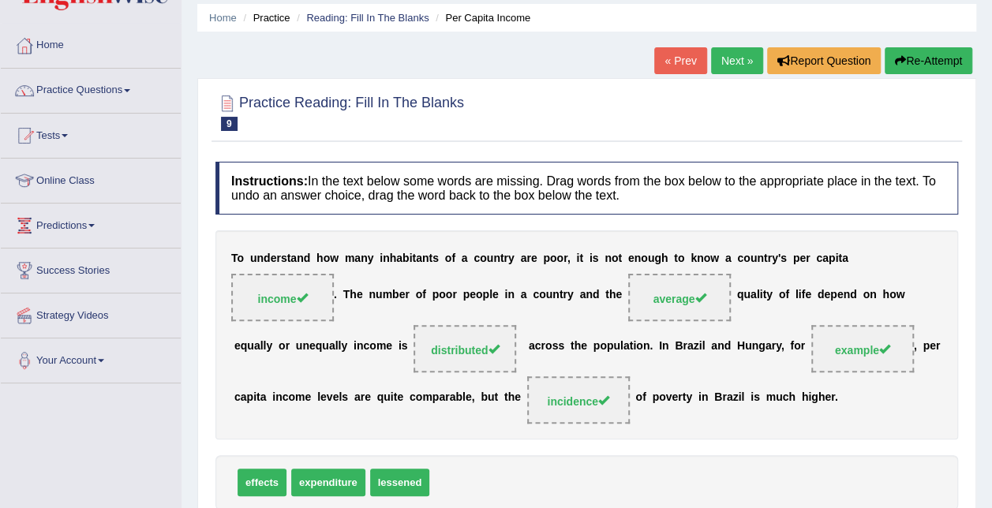
click at [738, 60] on link "Next »" at bounding box center [737, 60] width 52 height 27
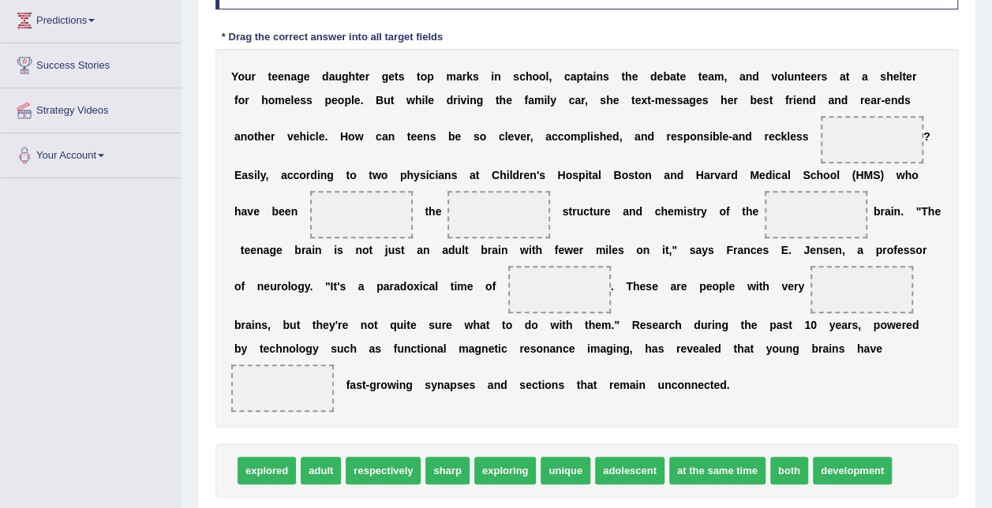
scroll to position [259, 0]
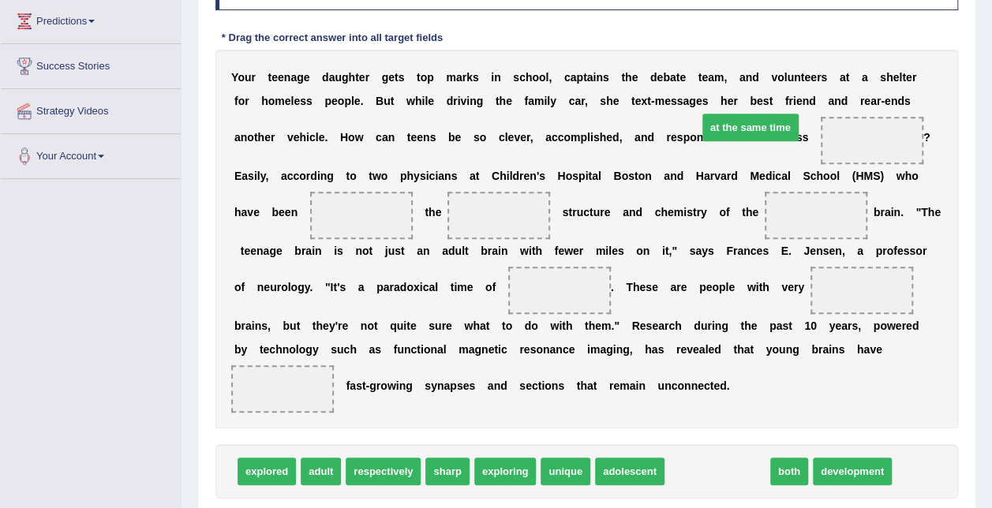
drag, startPoint x: 687, startPoint y: 474, endPoint x: 710, endPoint y: 137, distance: 337.1
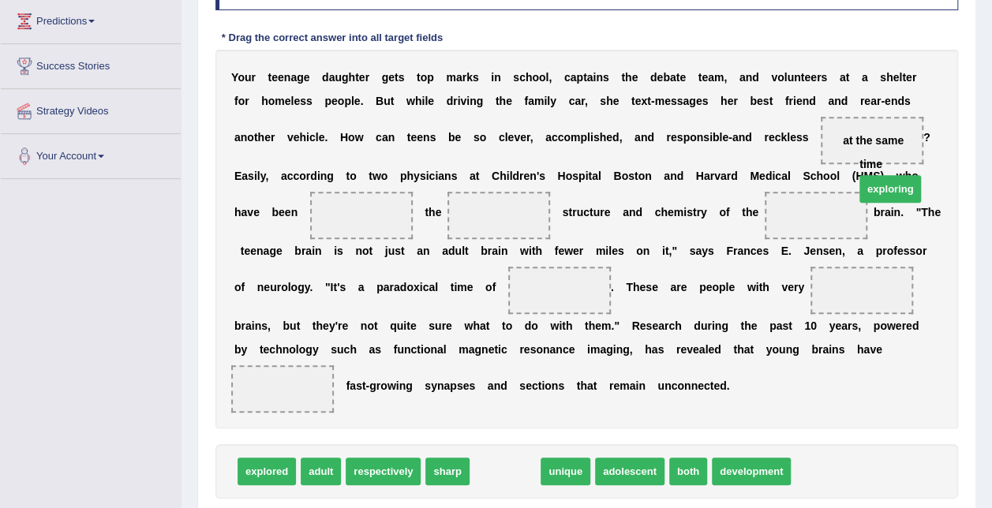
drag, startPoint x: 494, startPoint y: 475, endPoint x: 879, endPoint y: 193, distance: 477.7
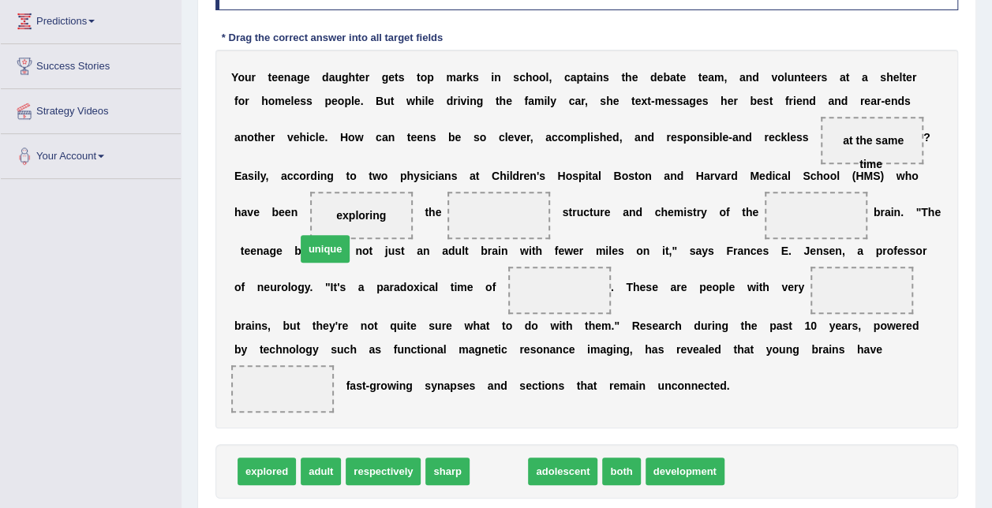
drag, startPoint x: 488, startPoint y: 474, endPoint x: 307, endPoint y: 243, distance: 292.9
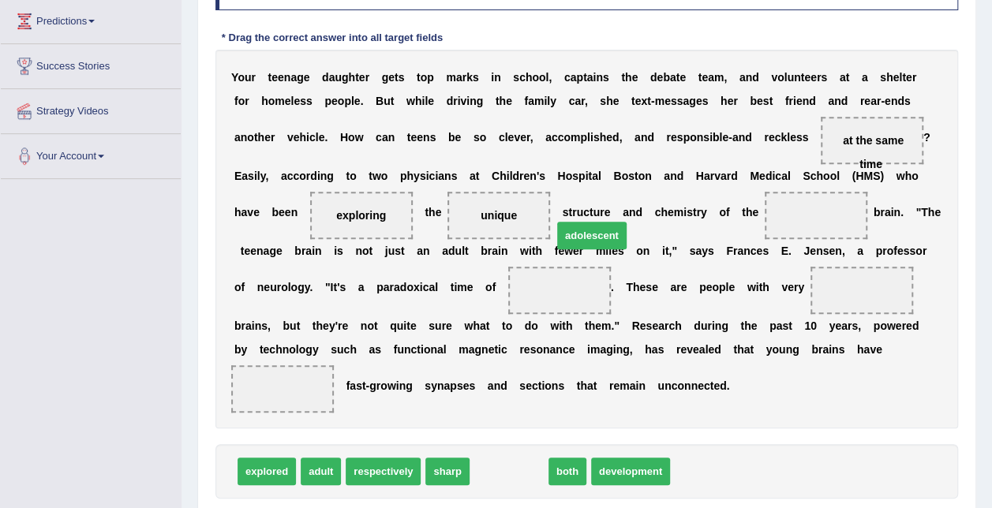
drag, startPoint x: 499, startPoint y: 472, endPoint x: 597, endPoint y: 237, distance: 254.8
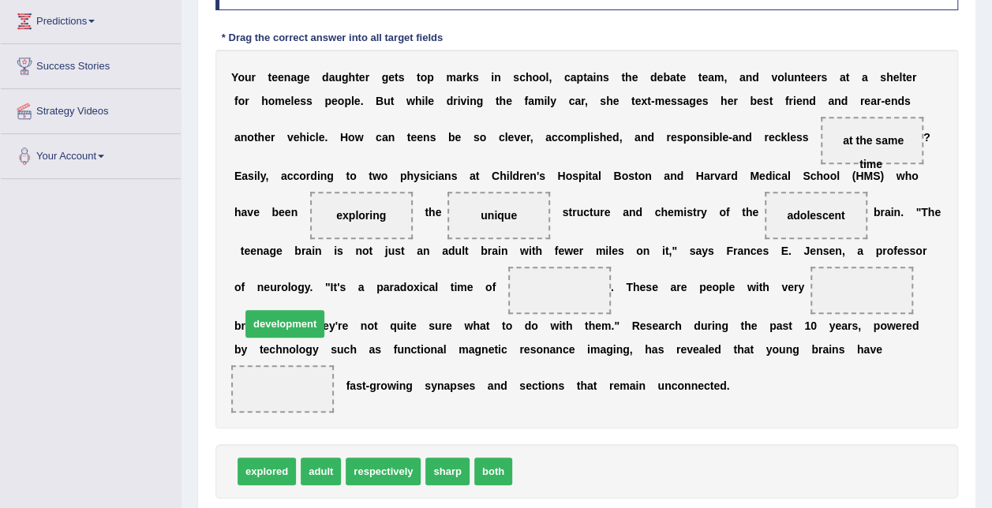
drag, startPoint x: 529, startPoint y: 472, endPoint x: 256, endPoint y: 319, distance: 313.1
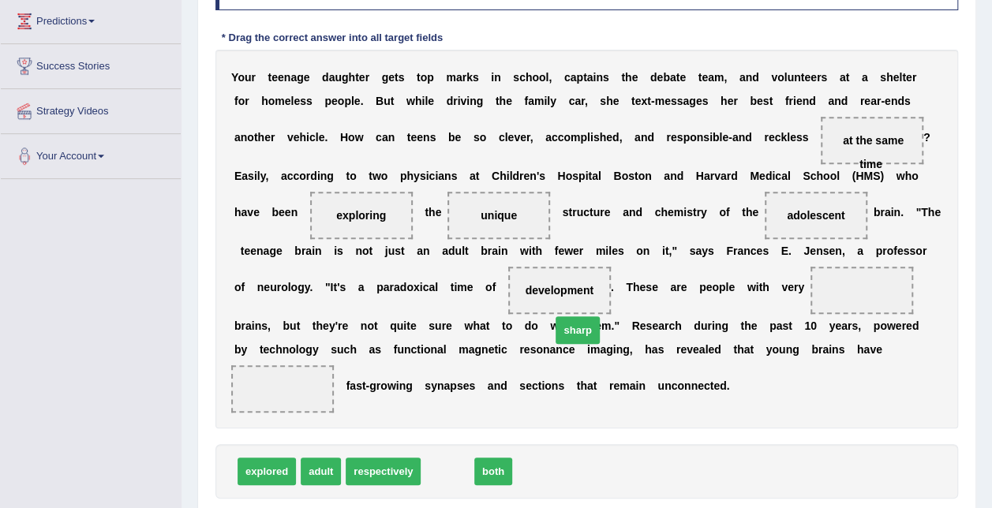
drag, startPoint x: 444, startPoint y: 471, endPoint x: 576, endPoint y: 327, distance: 196.1
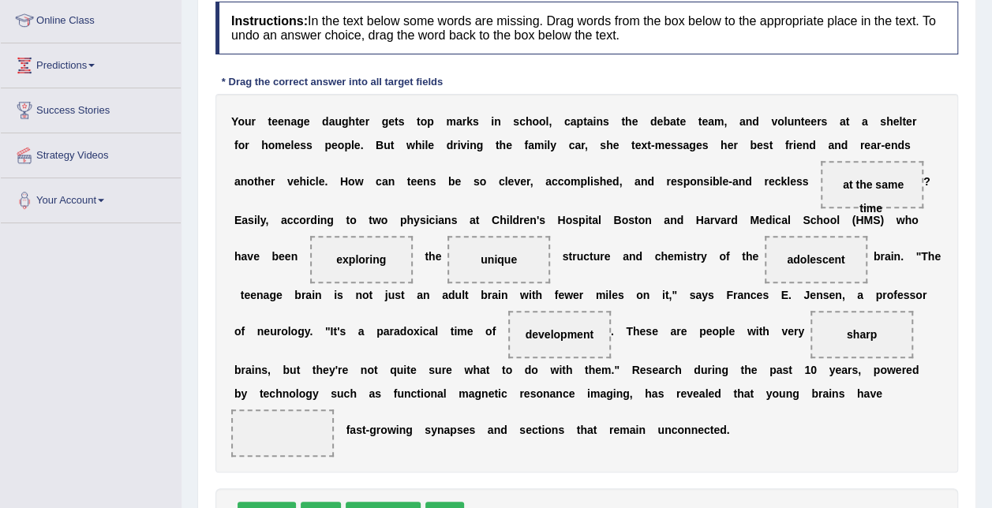
scroll to position [225, 0]
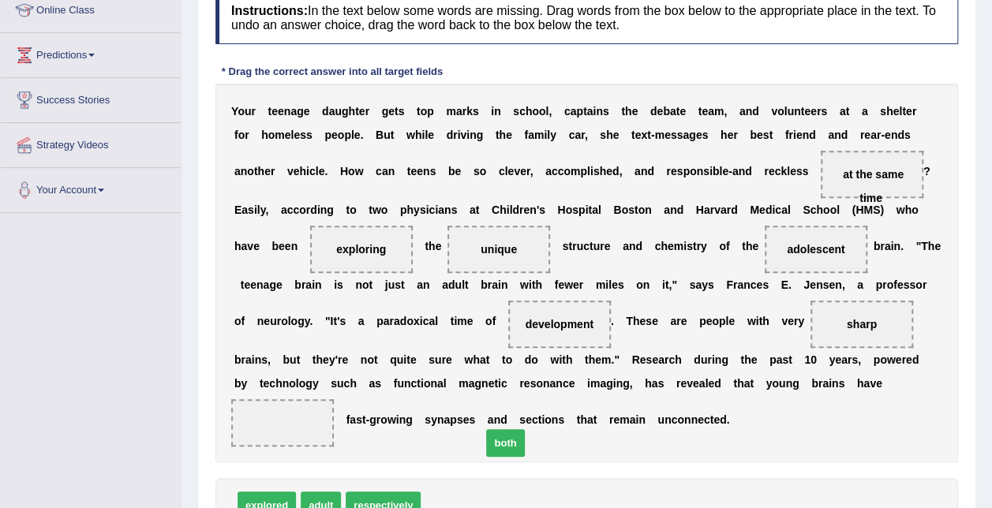
drag, startPoint x: 435, startPoint y: 504, endPoint x: 497, endPoint y: 440, distance: 88.7
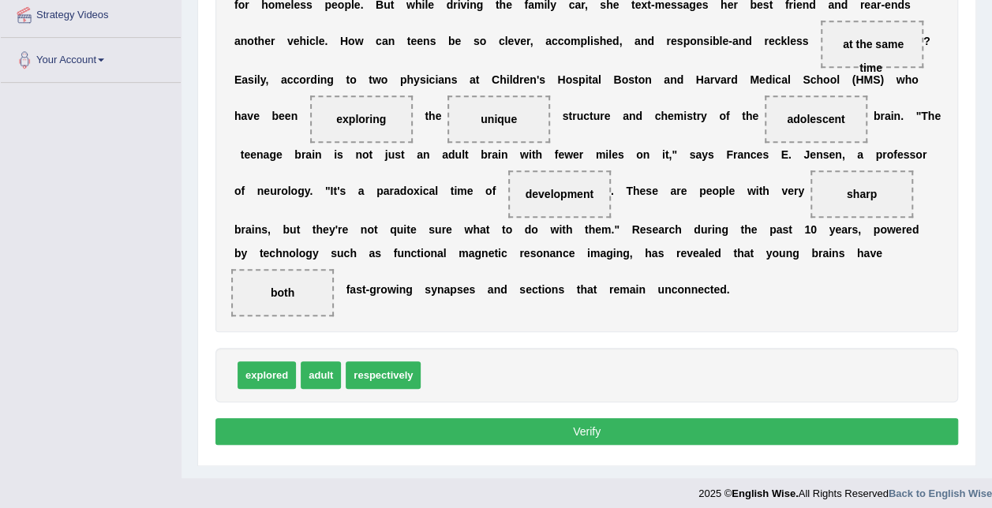
scroll to position [356, 0]
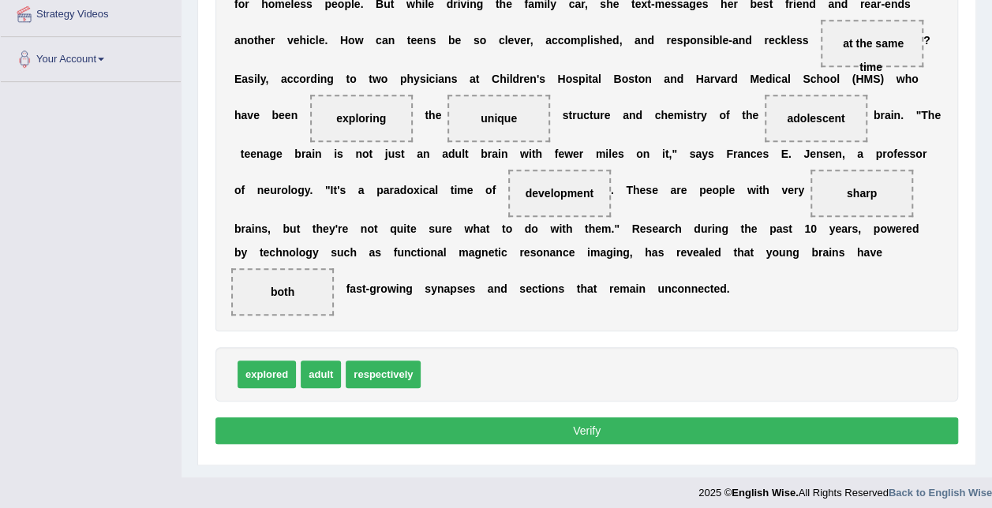
click at [497, 440] on button "Verify" at bounding box center [586, 431] width 743 height 27
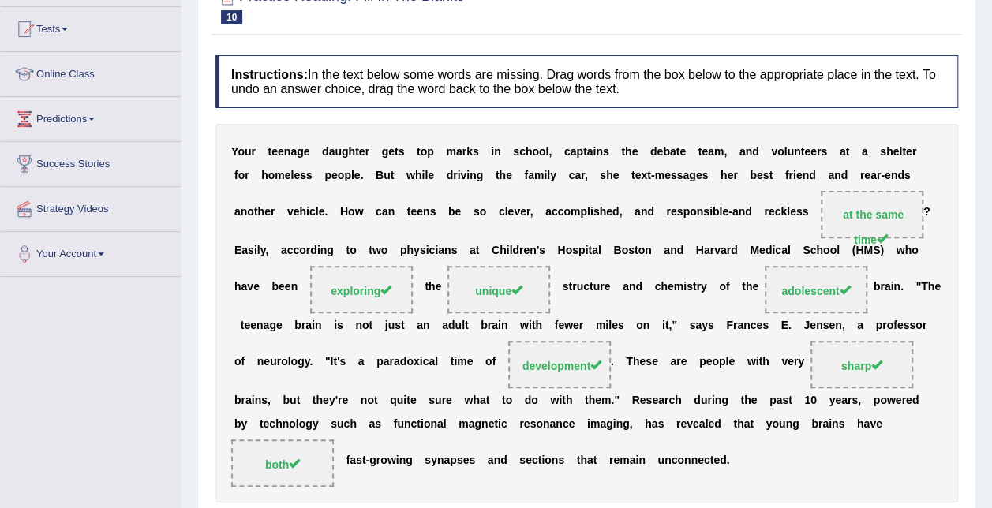
scroll to position [0, 0]
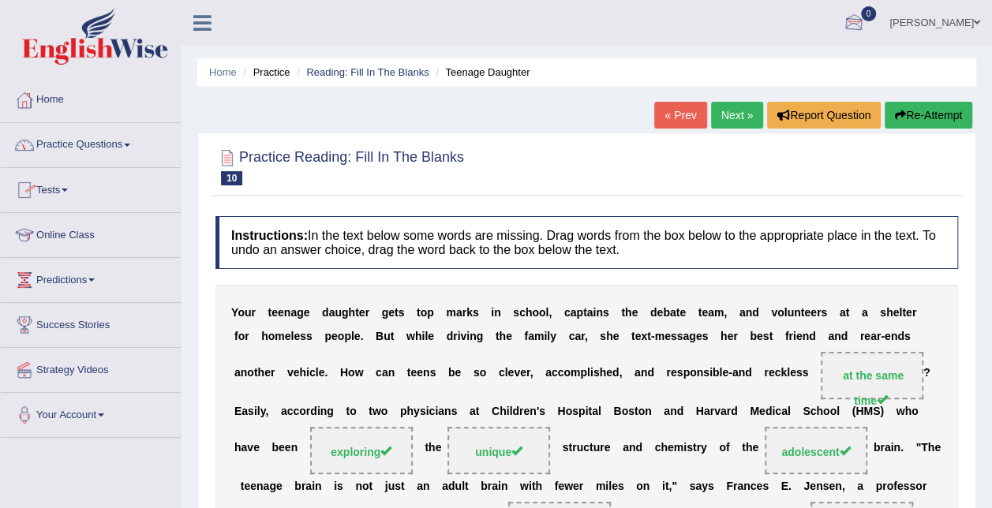
click at [938, 27] on link "[PERSON_NAME]" at bounding box center [935, 20] width 114 height 41
